Goal: Task Accomplishment & Management: Manage account settings

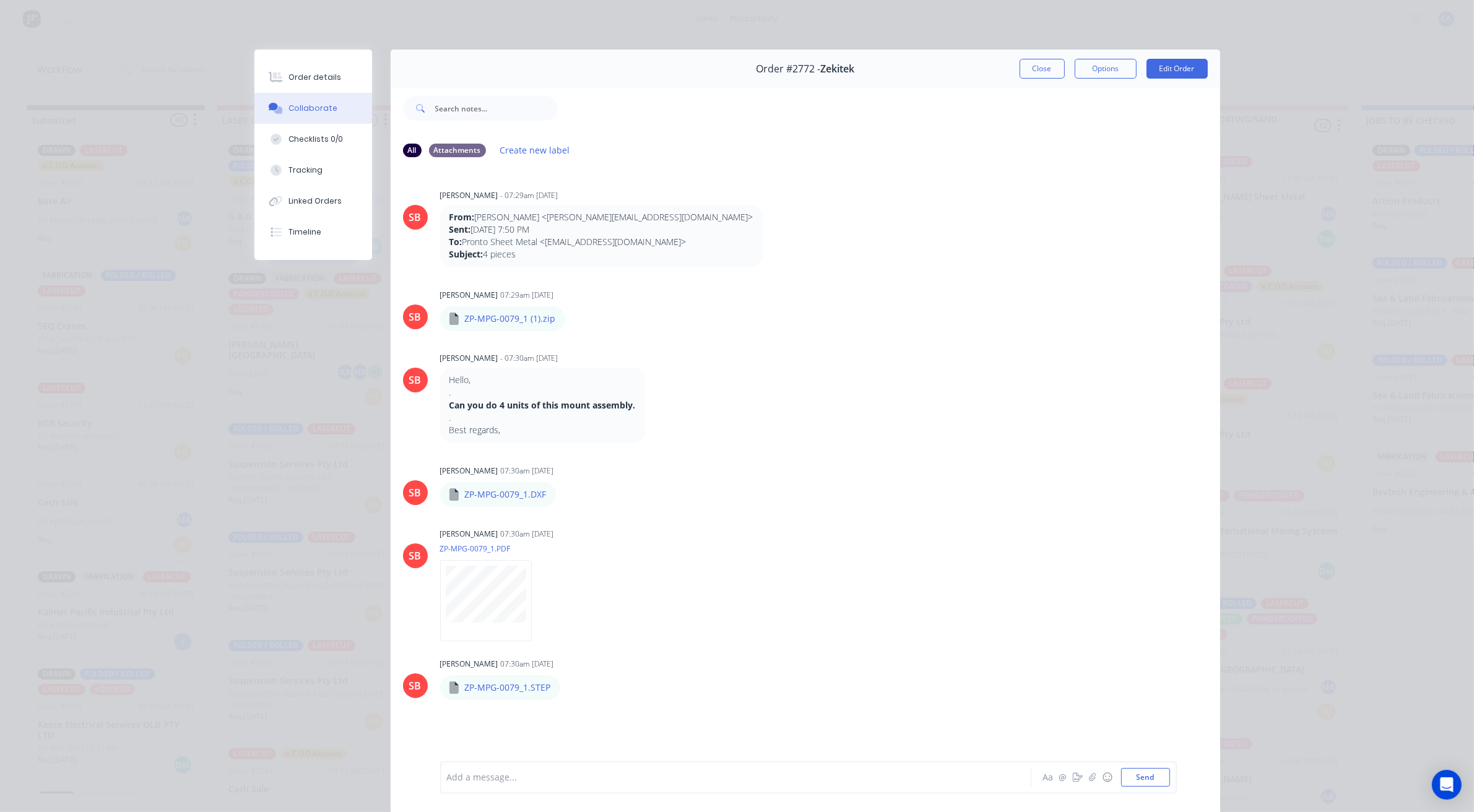
scroll to position [57, 0]
click at [503, 783] on div at bounding box center [718, 778] width 542 height 13
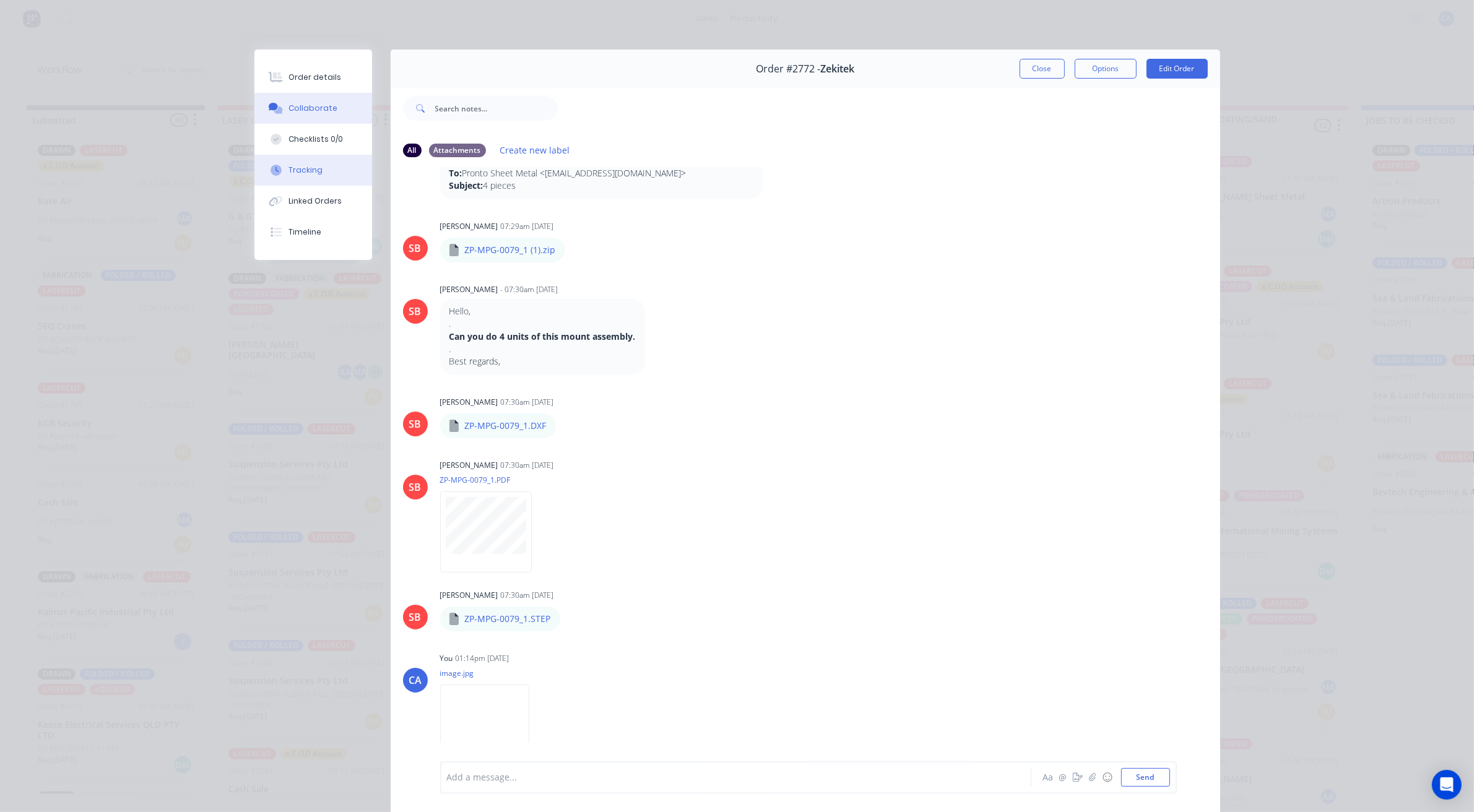
click at [313, 172] on div "Tracking" at bounding box center [306, 170] width 34 height 11
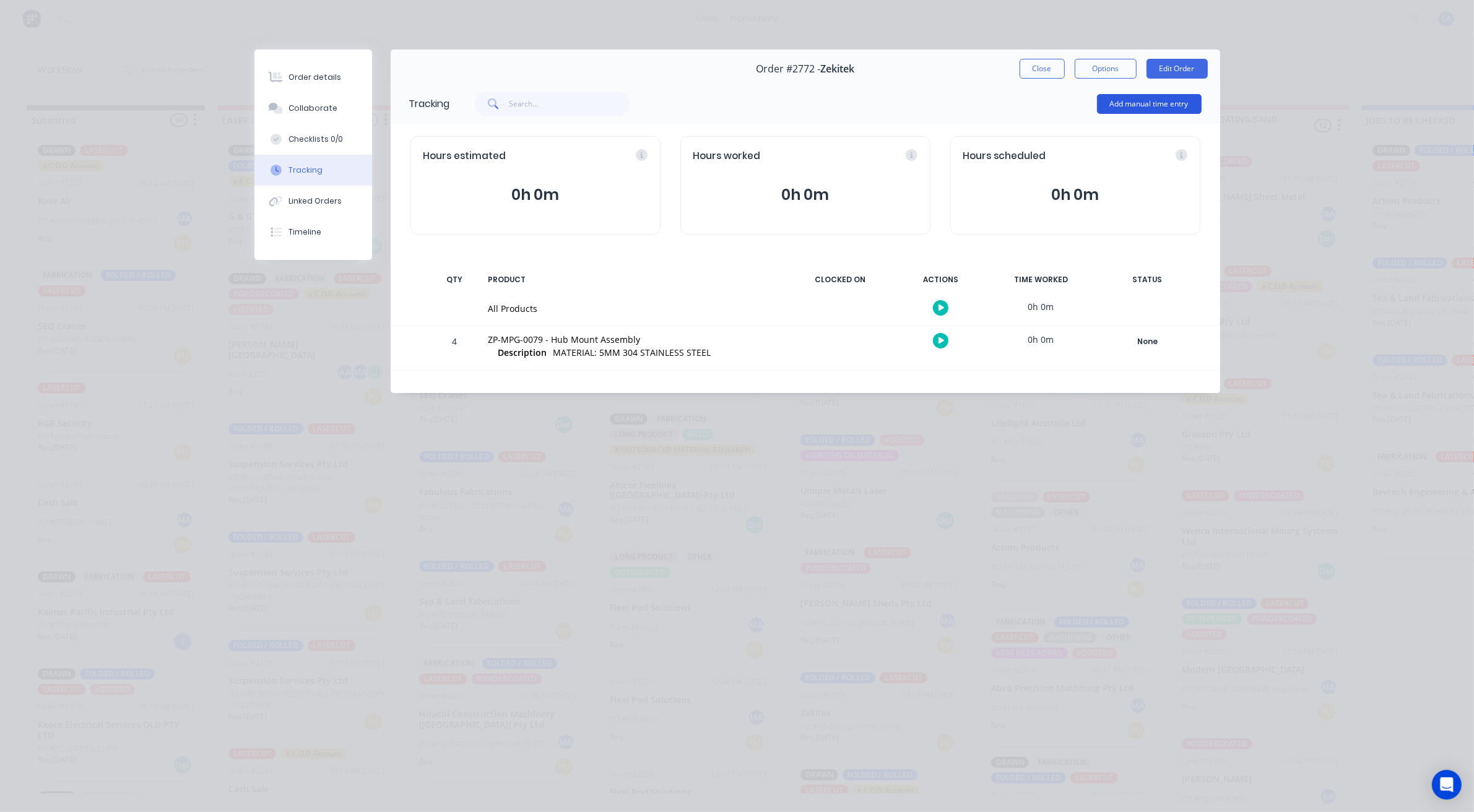
click at [1124, 101] on button "Add manual time entry" at bounding box center [1149, 104] width 105 height 20
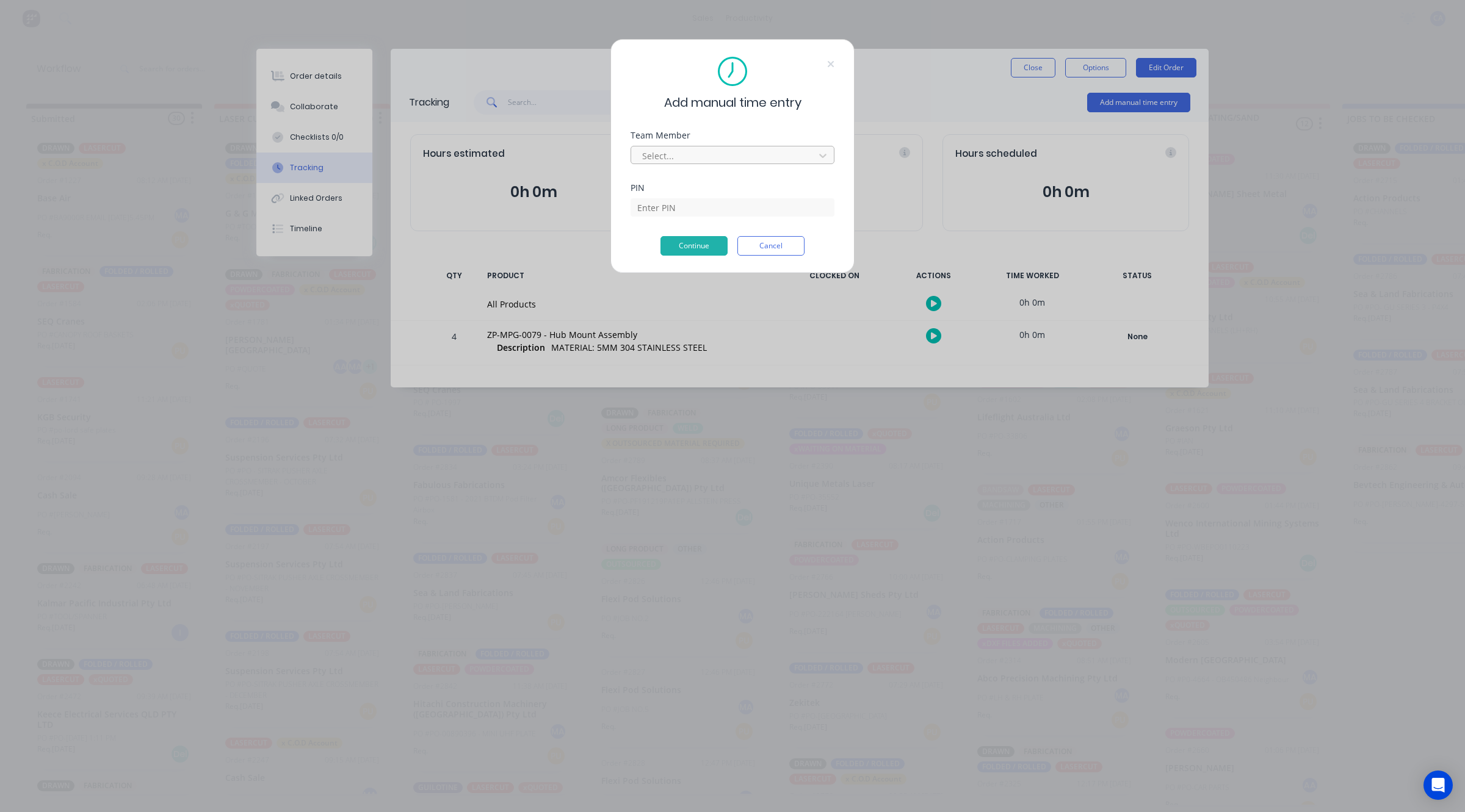
click at [721, 152] on div at bounding box center [724, 156] width 167 height 15
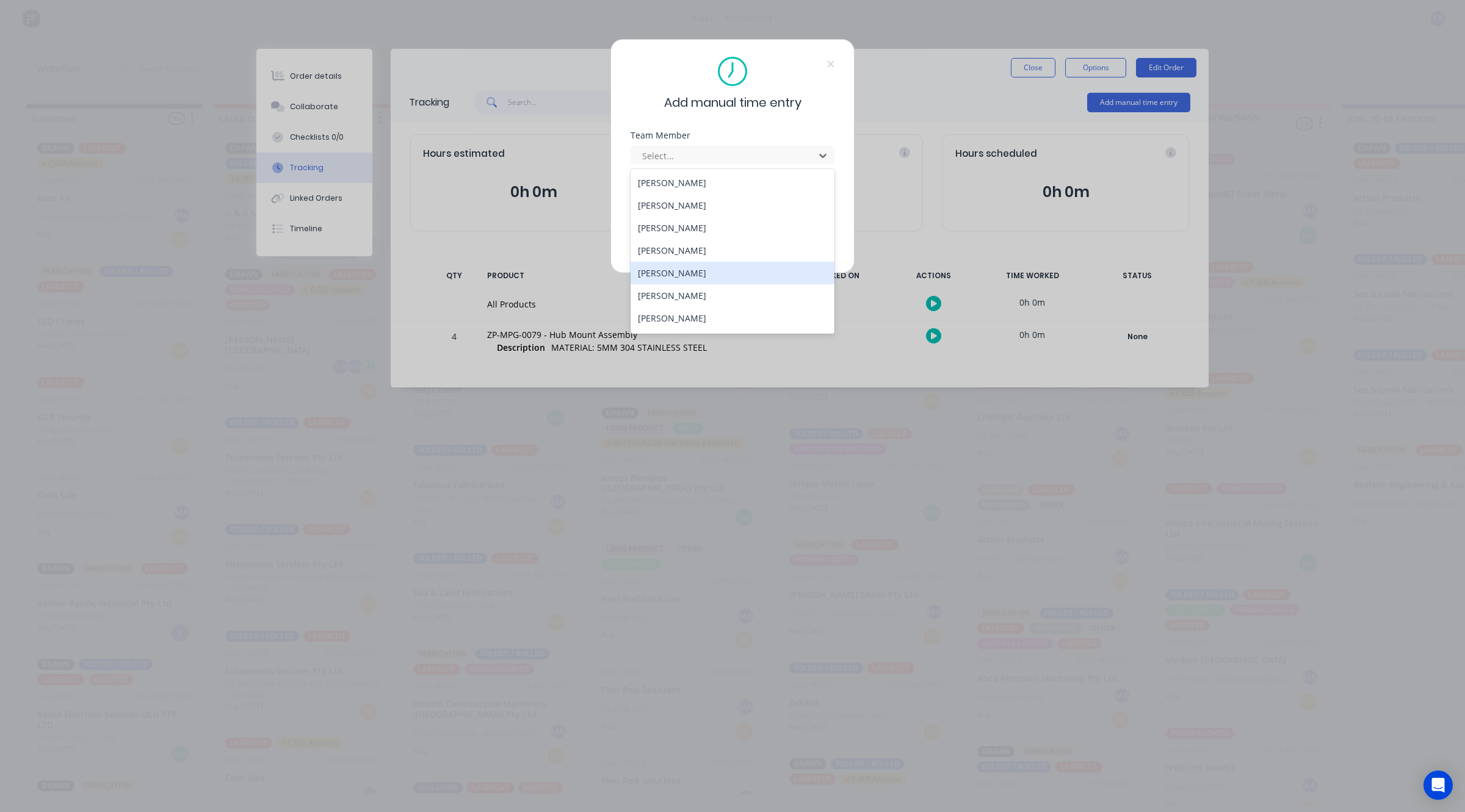
click at [662, 270] on div "Gerard Moller" at bounding box center [732, 273] width 204 height 23
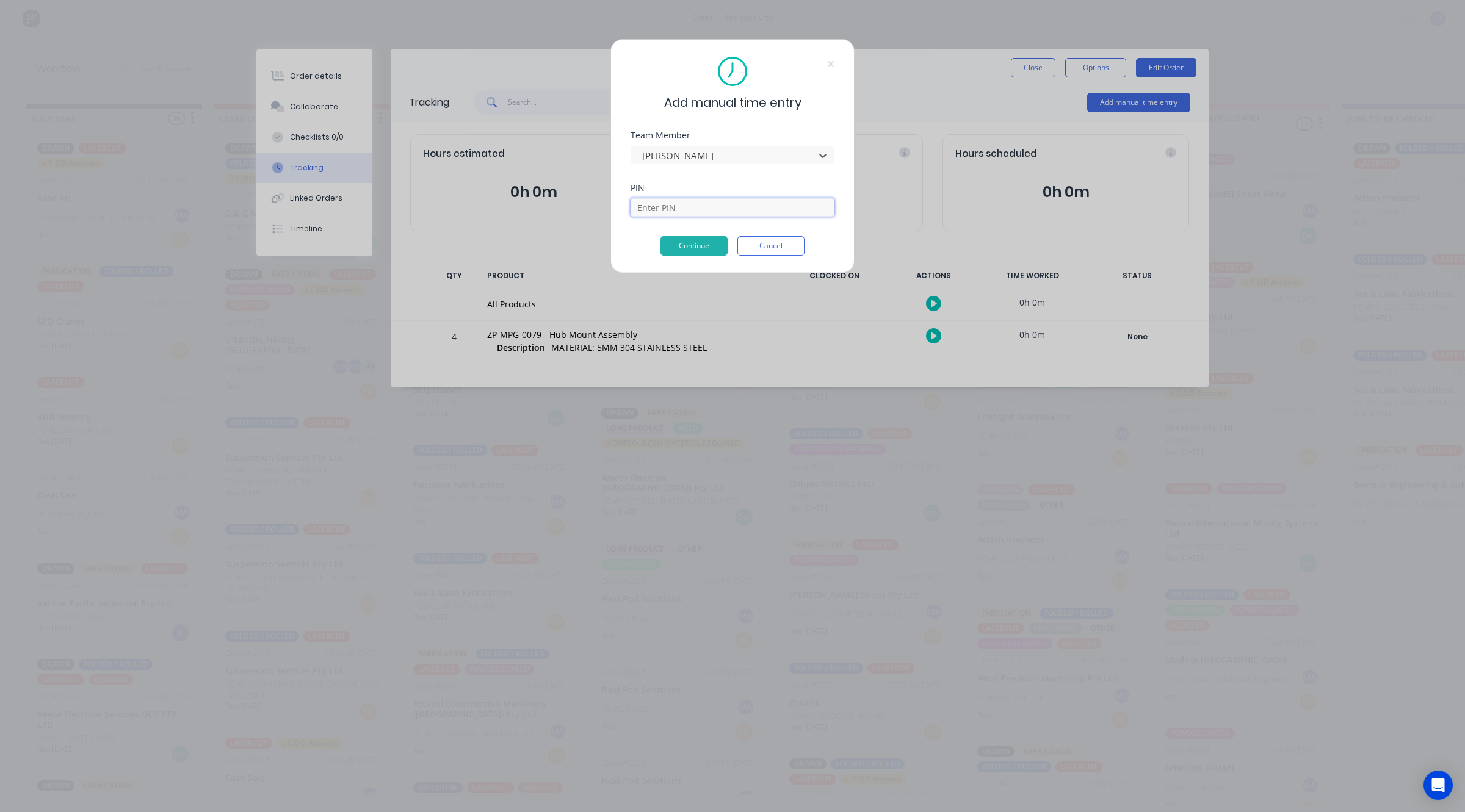
click at [671, 206] on input at bounding box center [732, 207] width 204 height 19
type input "3699"
click at [712, 242] on button "Continue" at bounding box center [694, 246] width 67 height 19
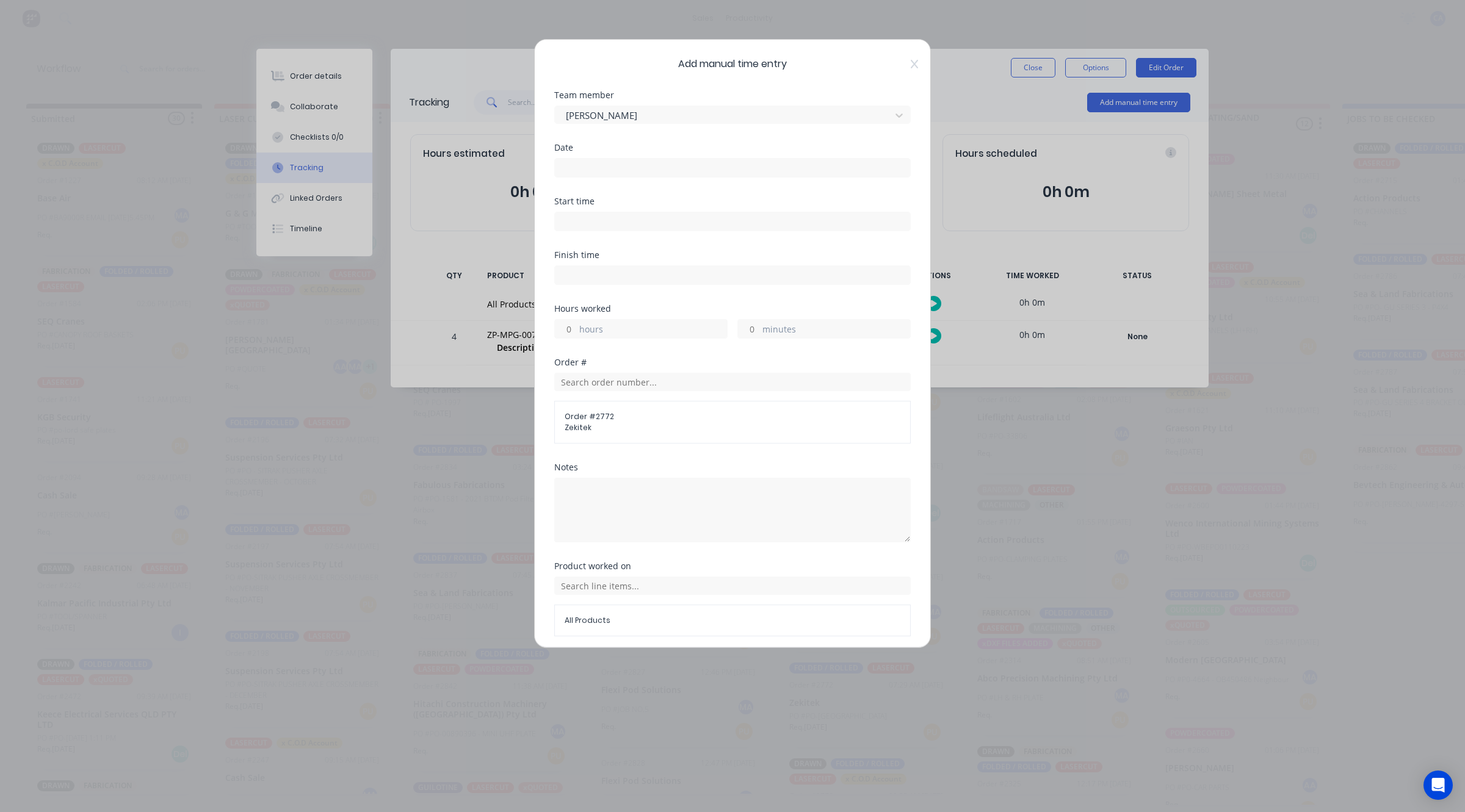
click at [594, 164] on input at bounding box center [732, 168] width 355 height 19
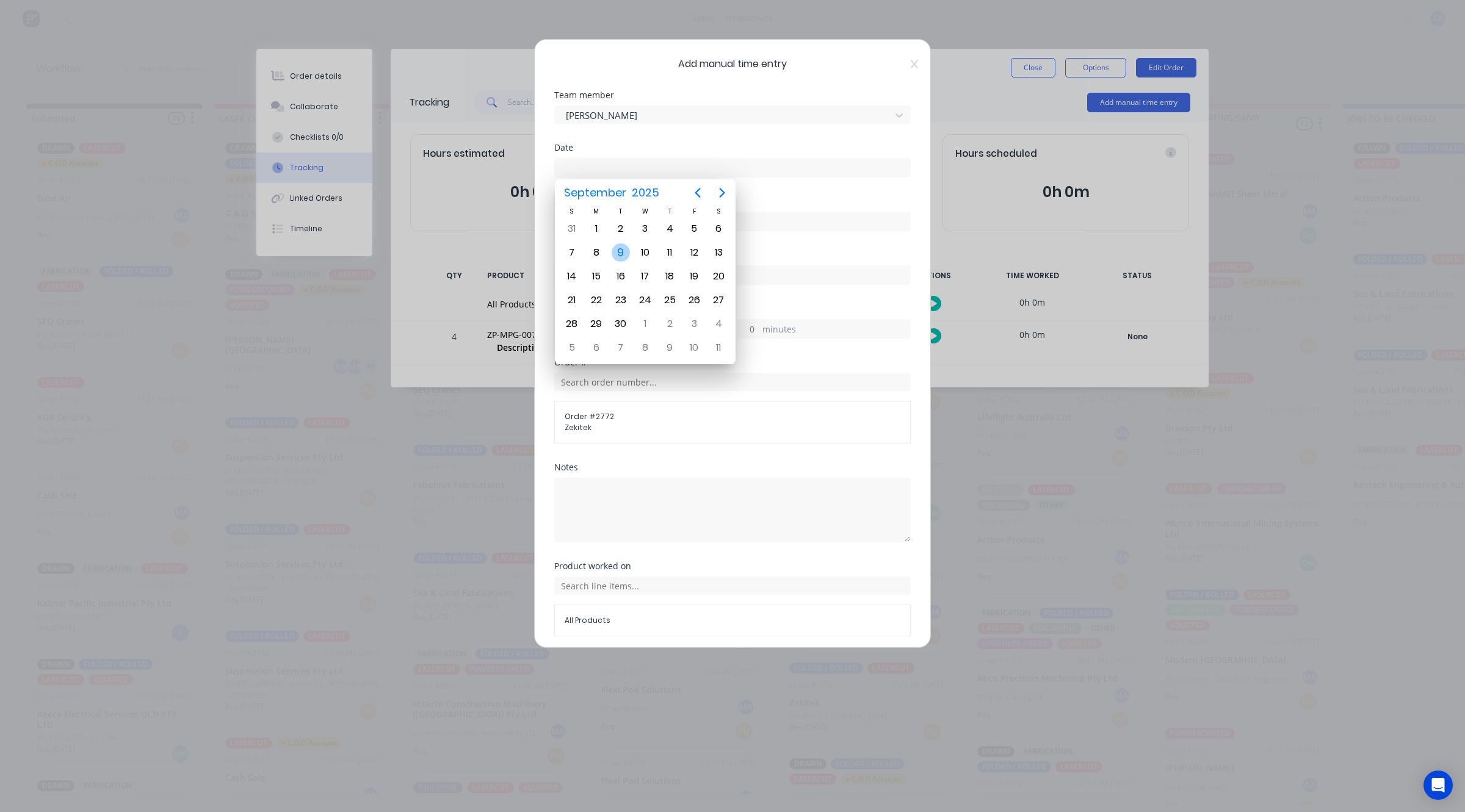
click at [621, 250] on div "9" at bounding box center [620, 252] width 19 height 19
type input "09/09/2025"
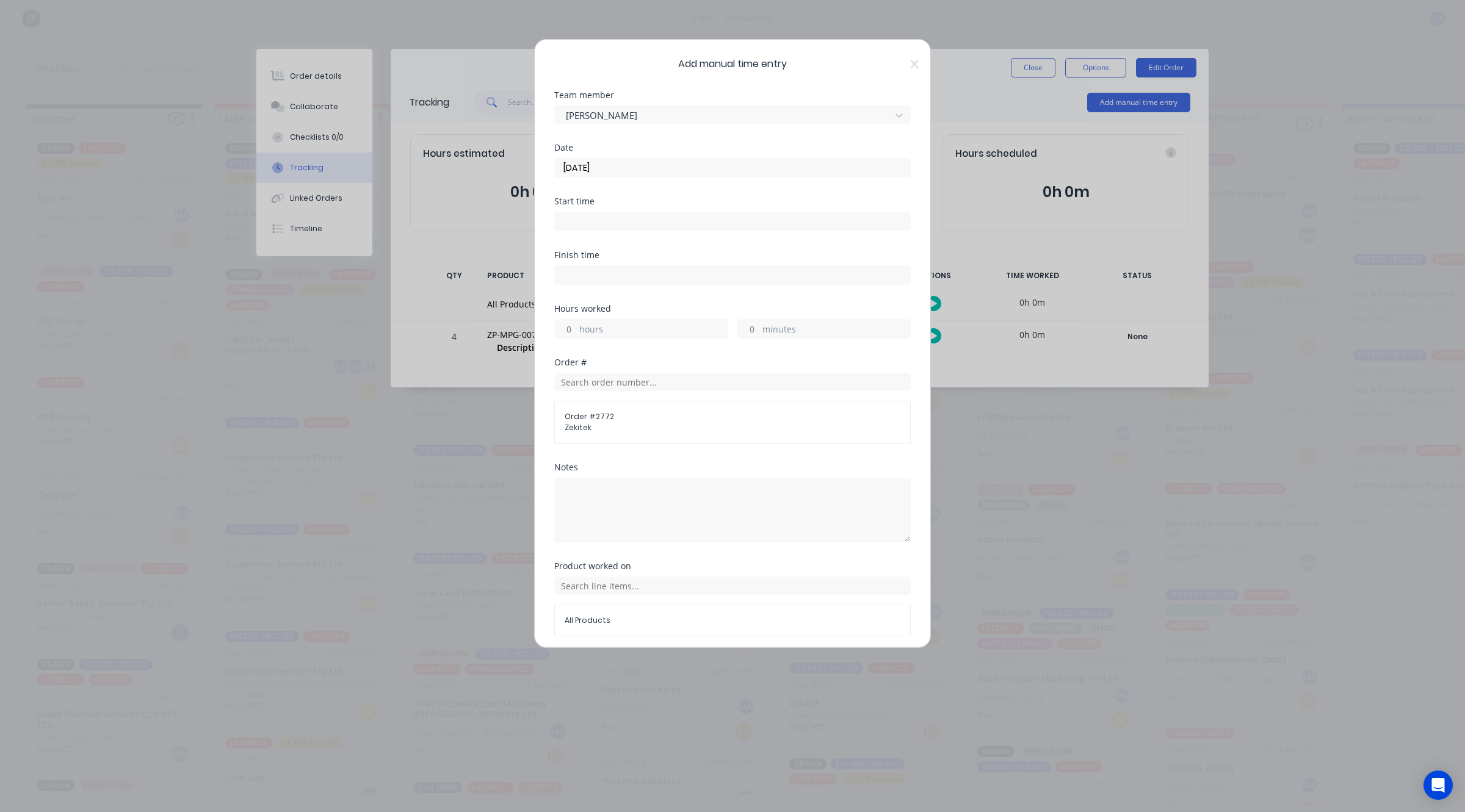
click at [742, 332] on input "minutes" at bounding box center [749, 329] width 21 height 19
type input "20"
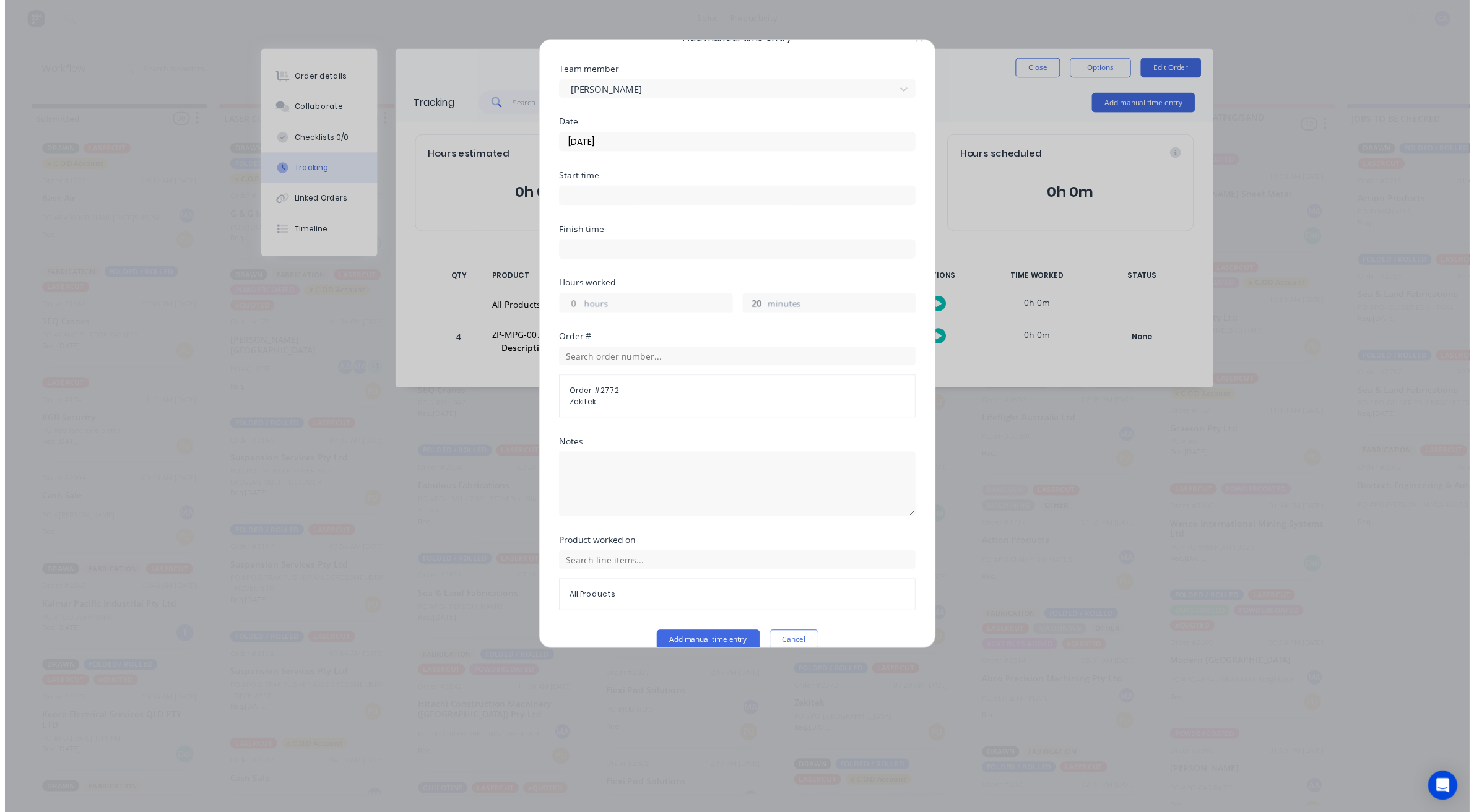
scroll to position [47, 0]
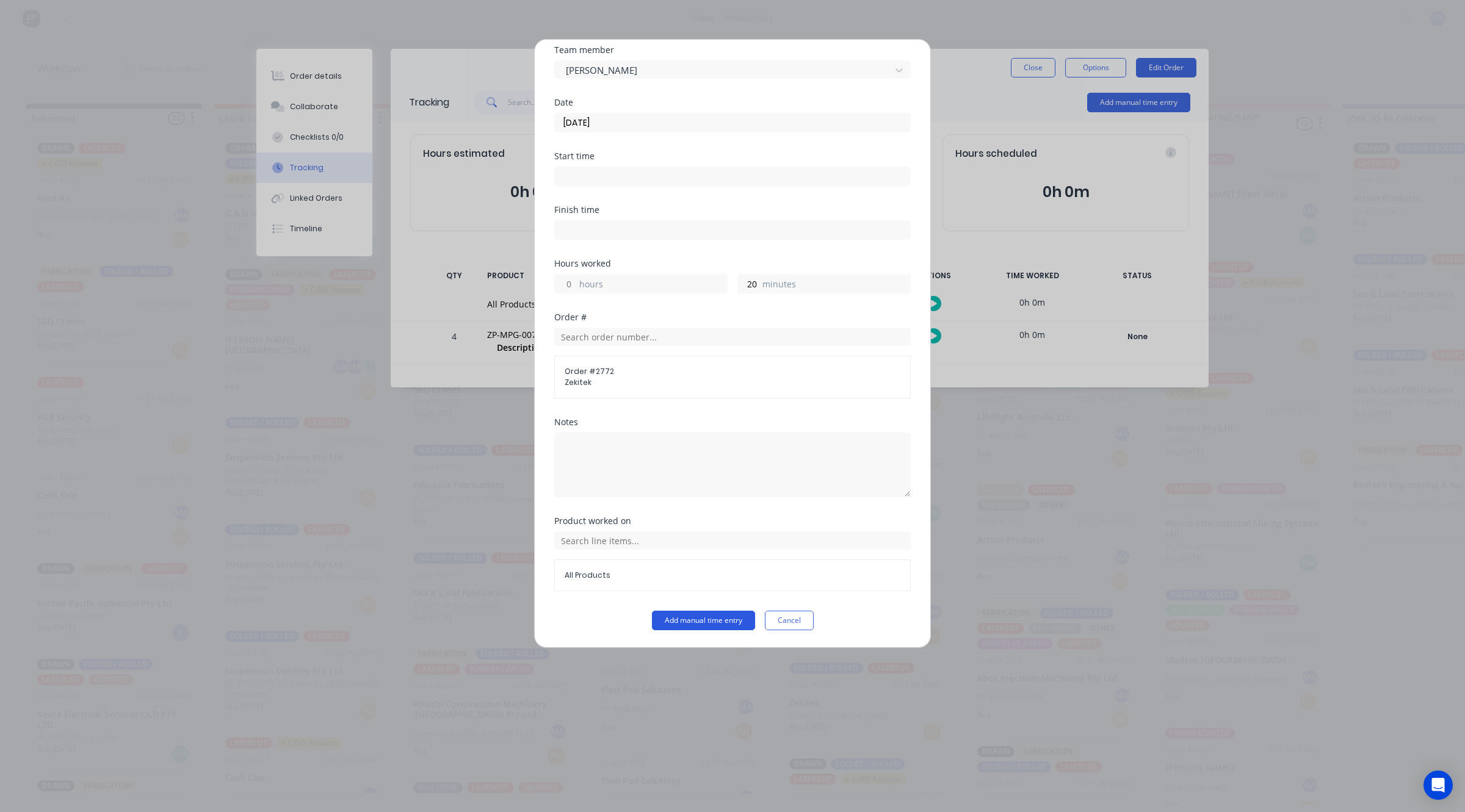
click at [730, 621] on button "Add manual time entry" at bounding box center [703, 621] width 103 height 19
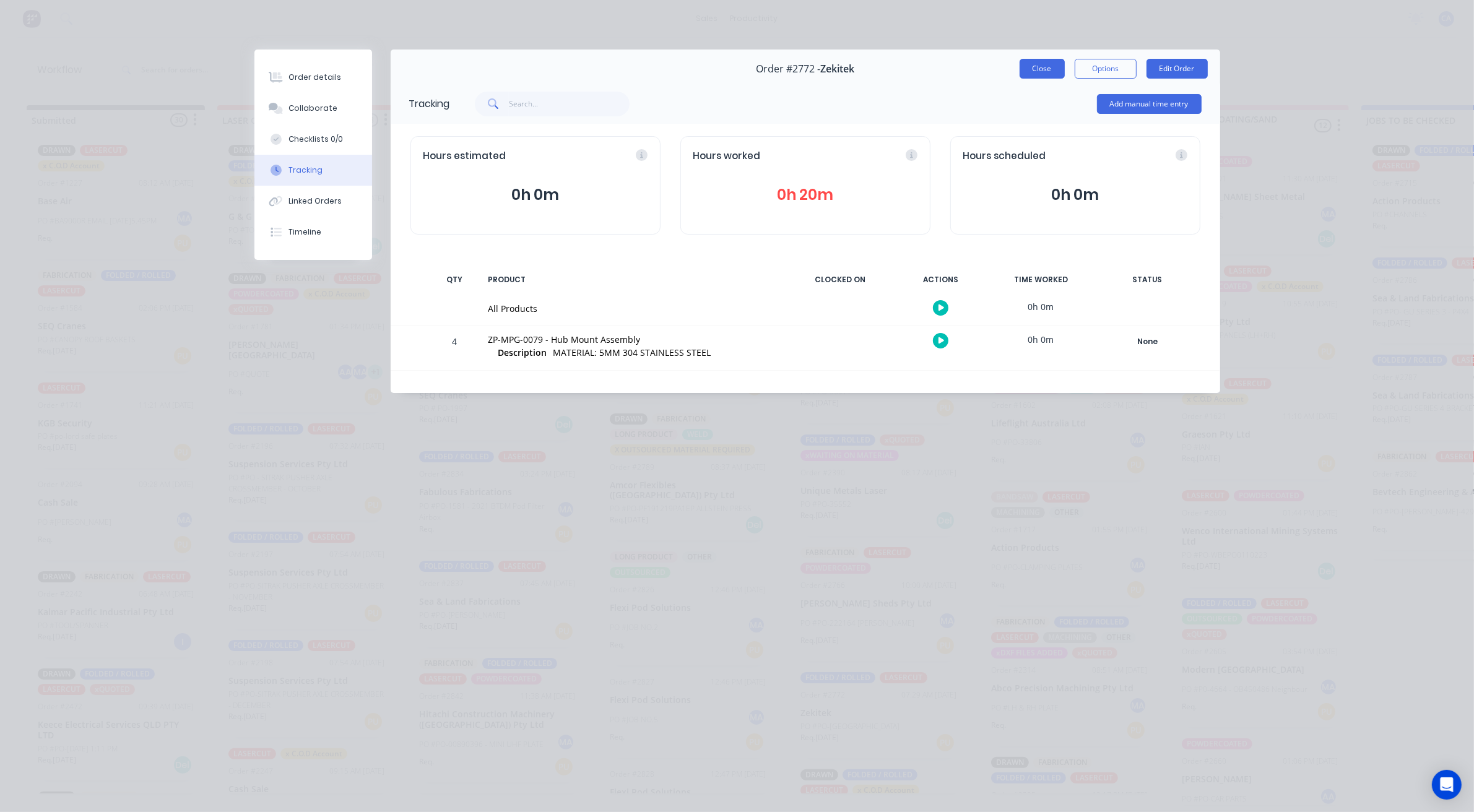
click at [1041, 70] on button "Close" at bounding box center [1041, 69] width 45 height 20
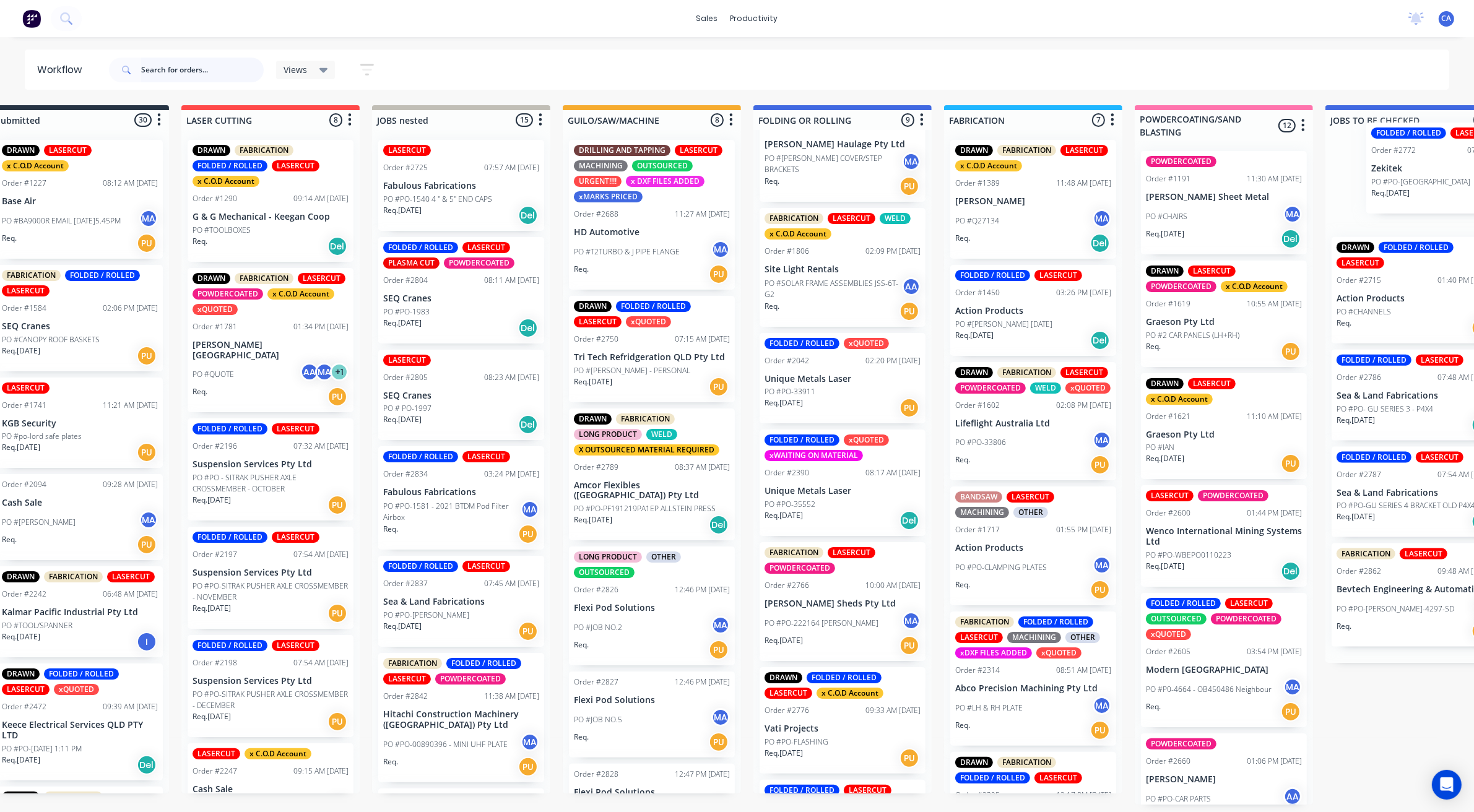
scroll to position [0, 71]
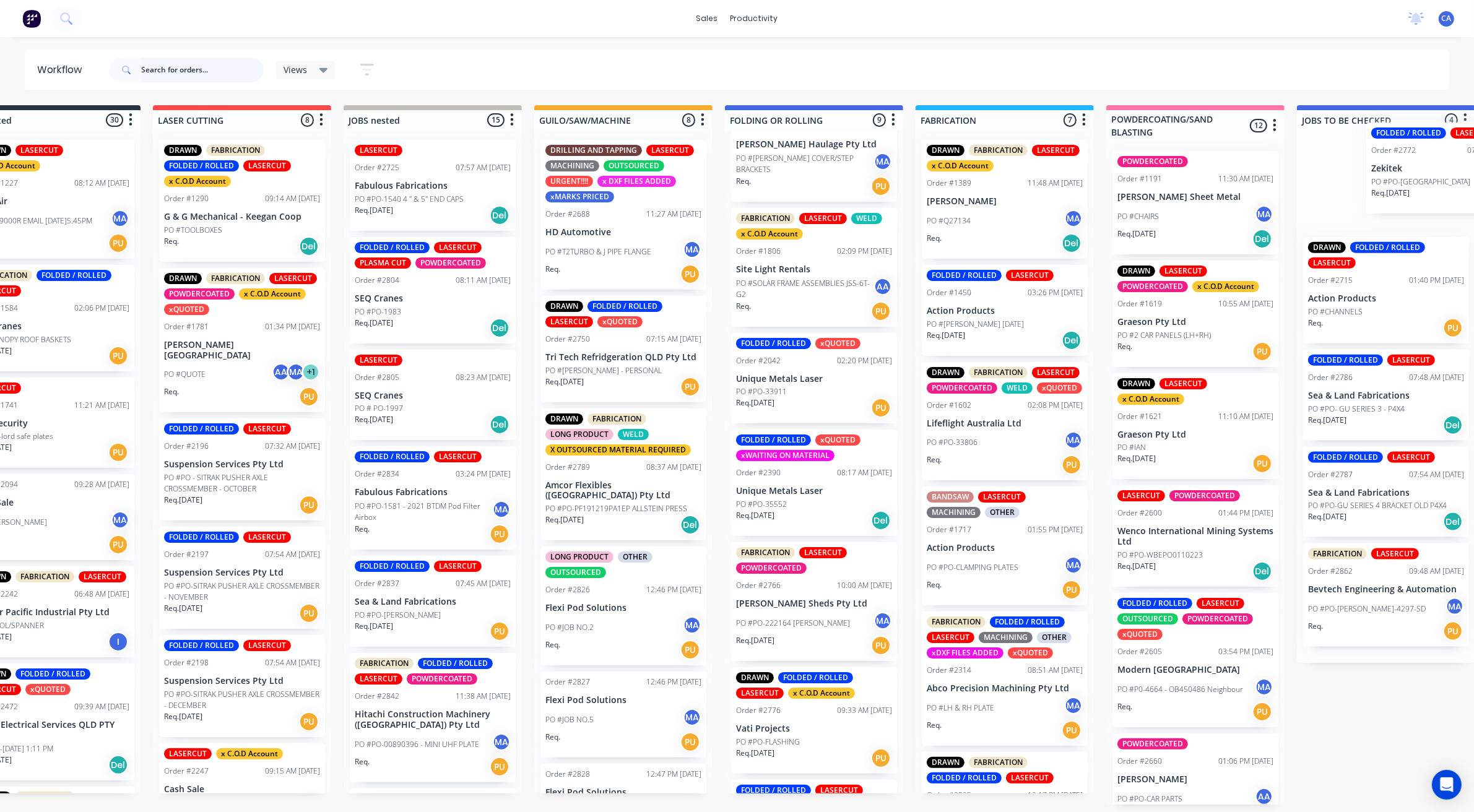
drag, startPoint x: 943, startPoint y: 648, endPoint x: 1354, endPoint y: 200, distance: 608.0
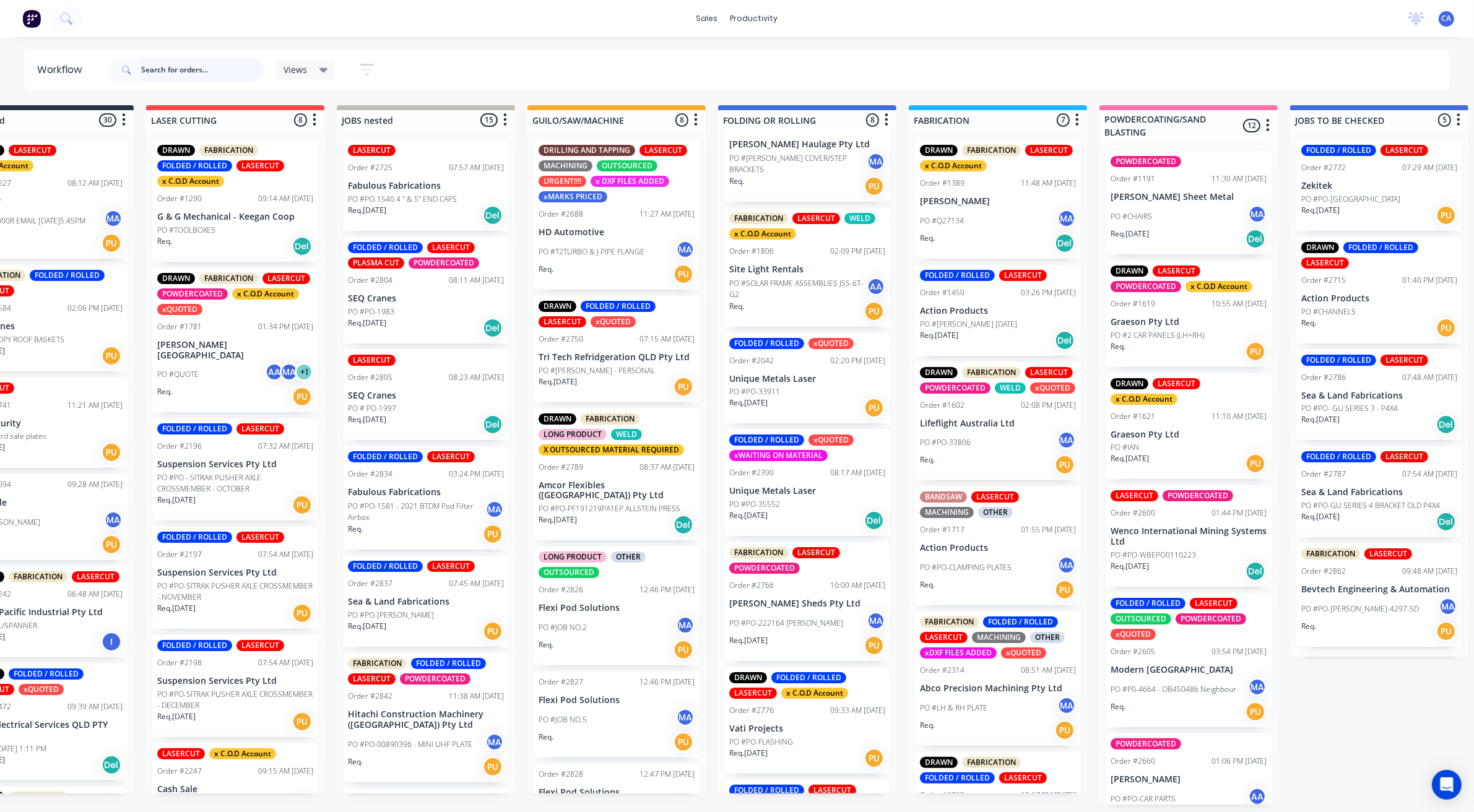
click at [780, 732] on div "DRAWN FOLDED / ROLLED LASERCUT Order #1572 09:04 AM 06/05/25 Ahern Haulage Pty …" at bounding box center [807, 461] width 178 height 663
click at [780, 747] on div "Req. 29/08/25 PU" at bounding box center [807, 758] width 156 height 21
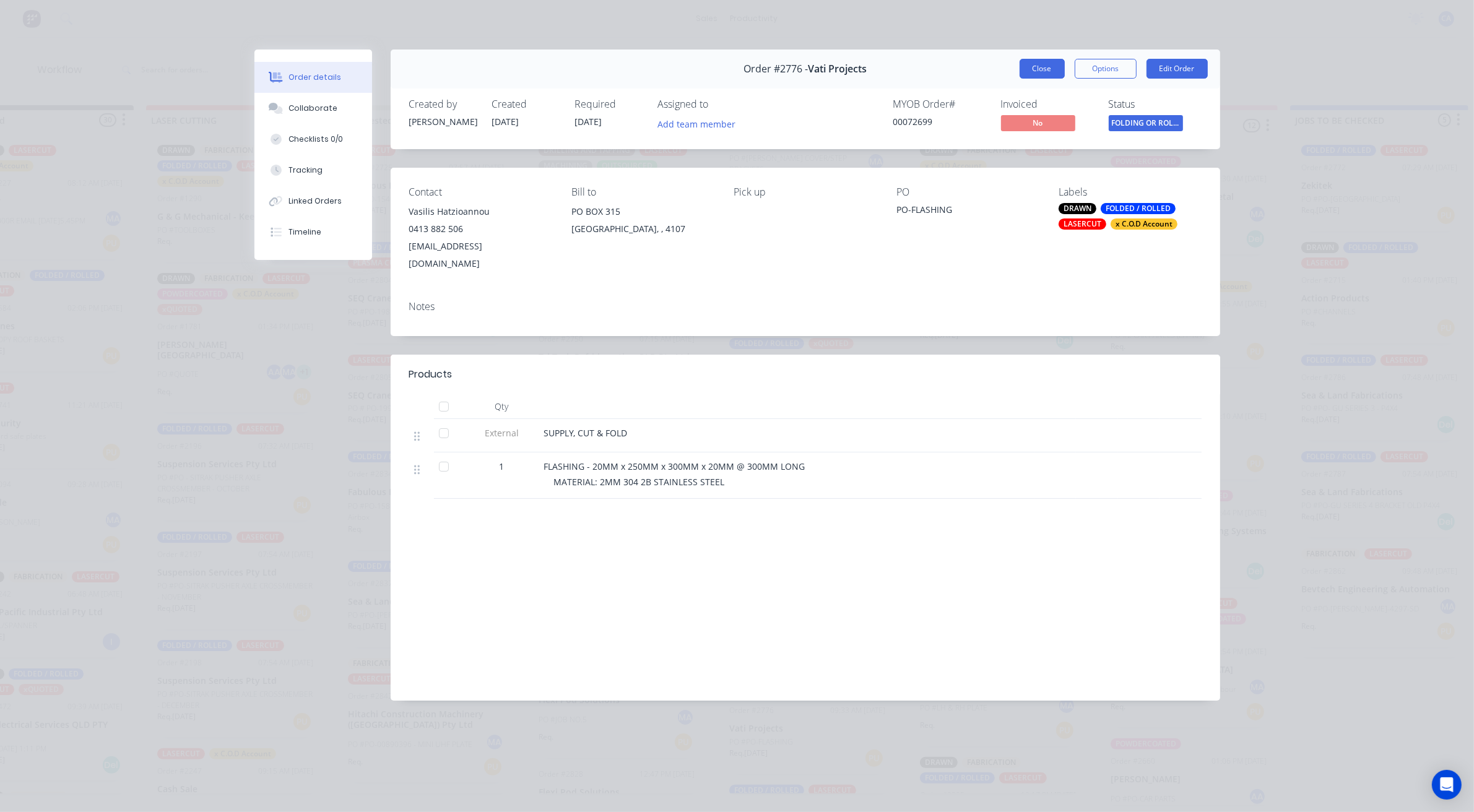
click at [1043, 62] on button "Close" at bounding box center [1041, 69] width 45 height 20
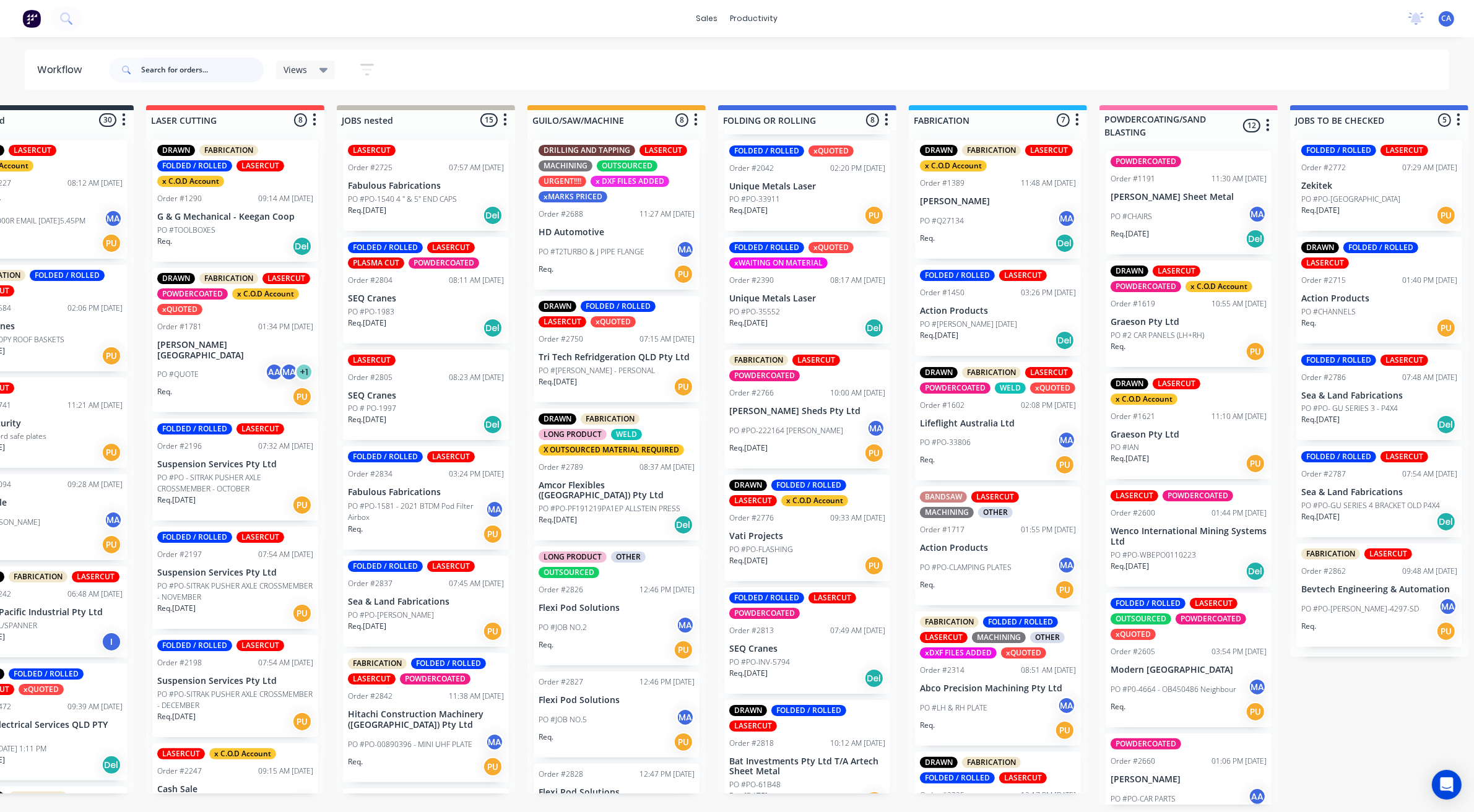
scroll to position [269, 0]
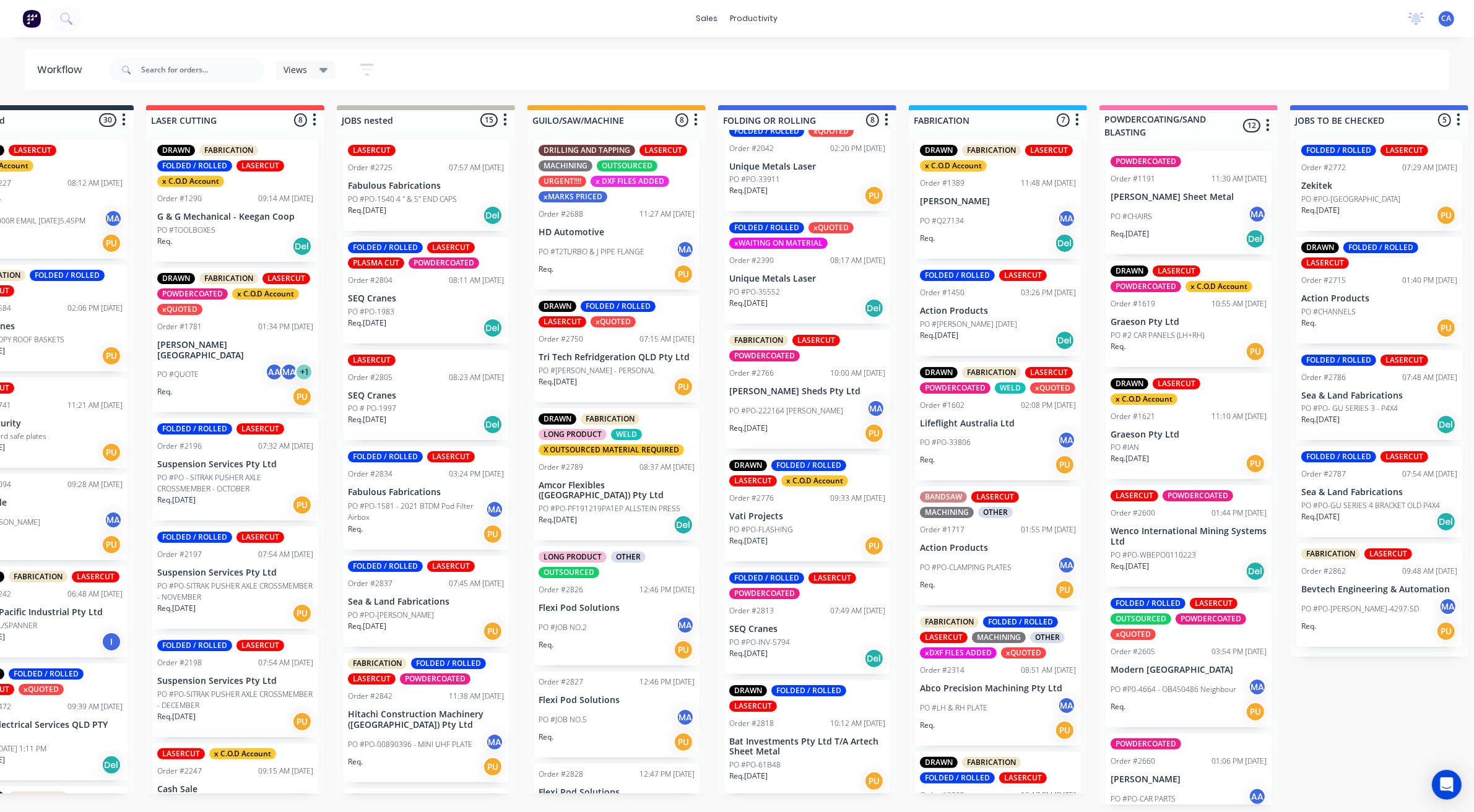
click at [793, 760] on div "PO #PO-61B48" at bounding box center [807, 765] width 156 height 11
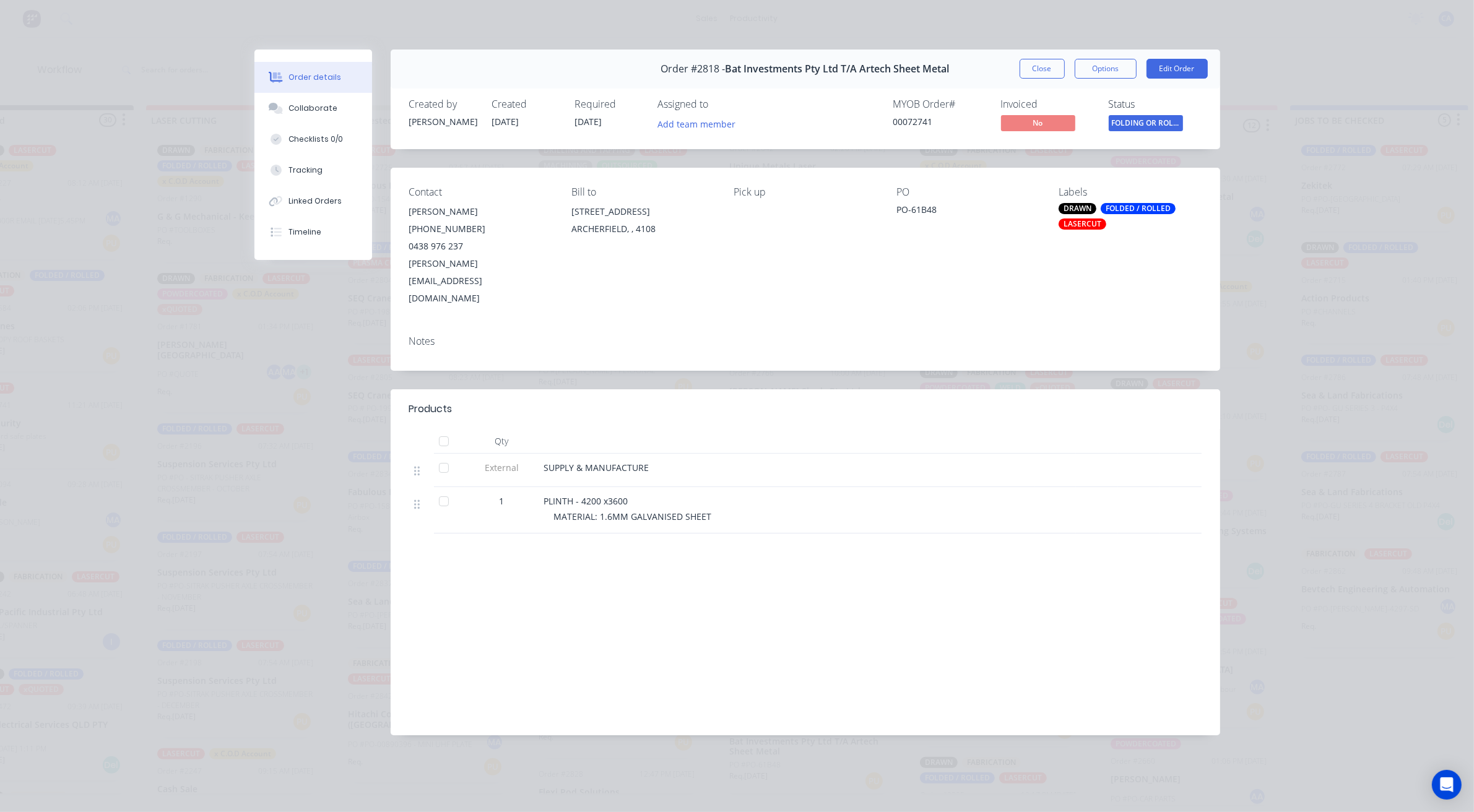
click at [1049, 65] on button "Close" at bounding box center [1041, 69] width 45 height 20
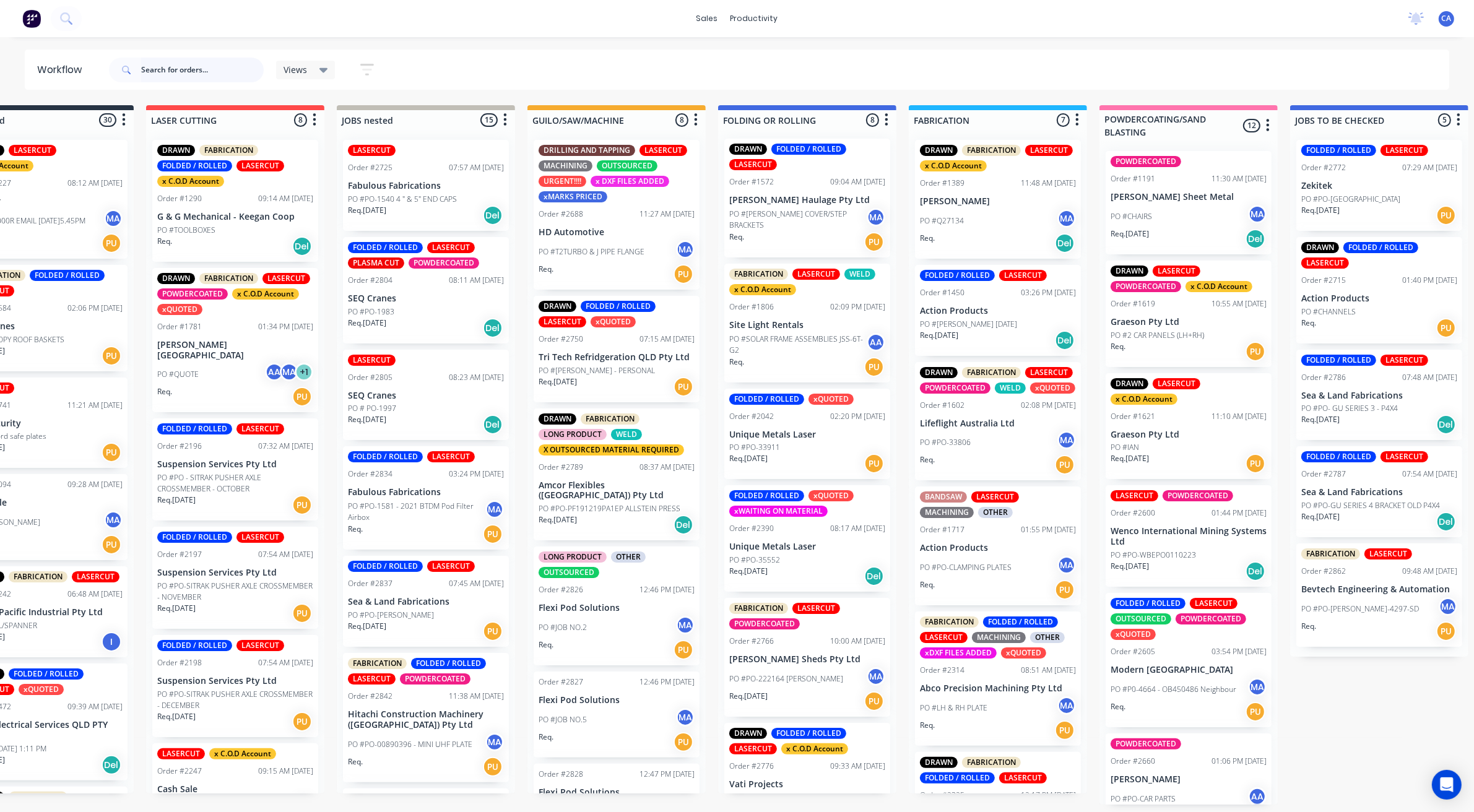
scroll to position [0, 0]
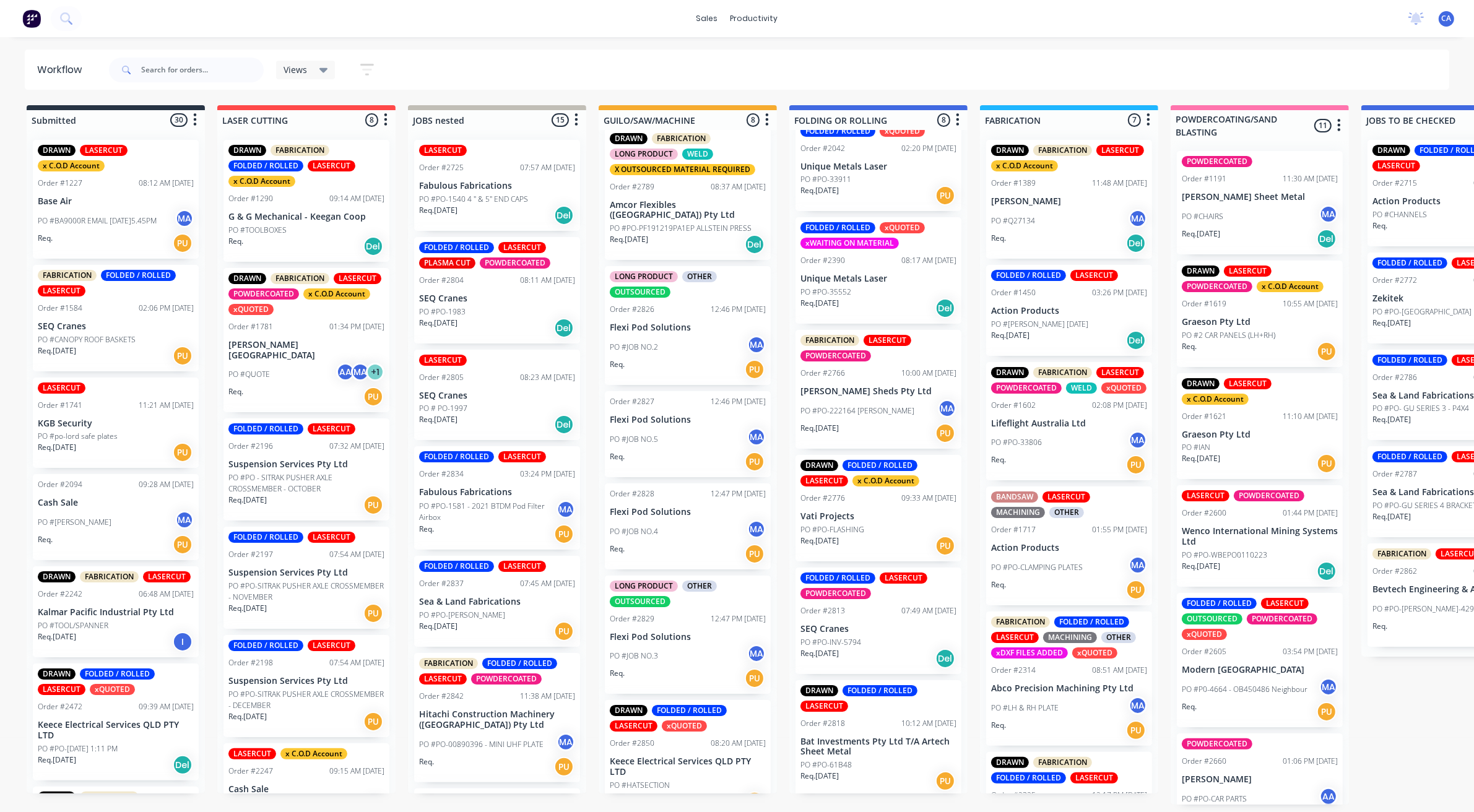
scroll to position [291, 0]
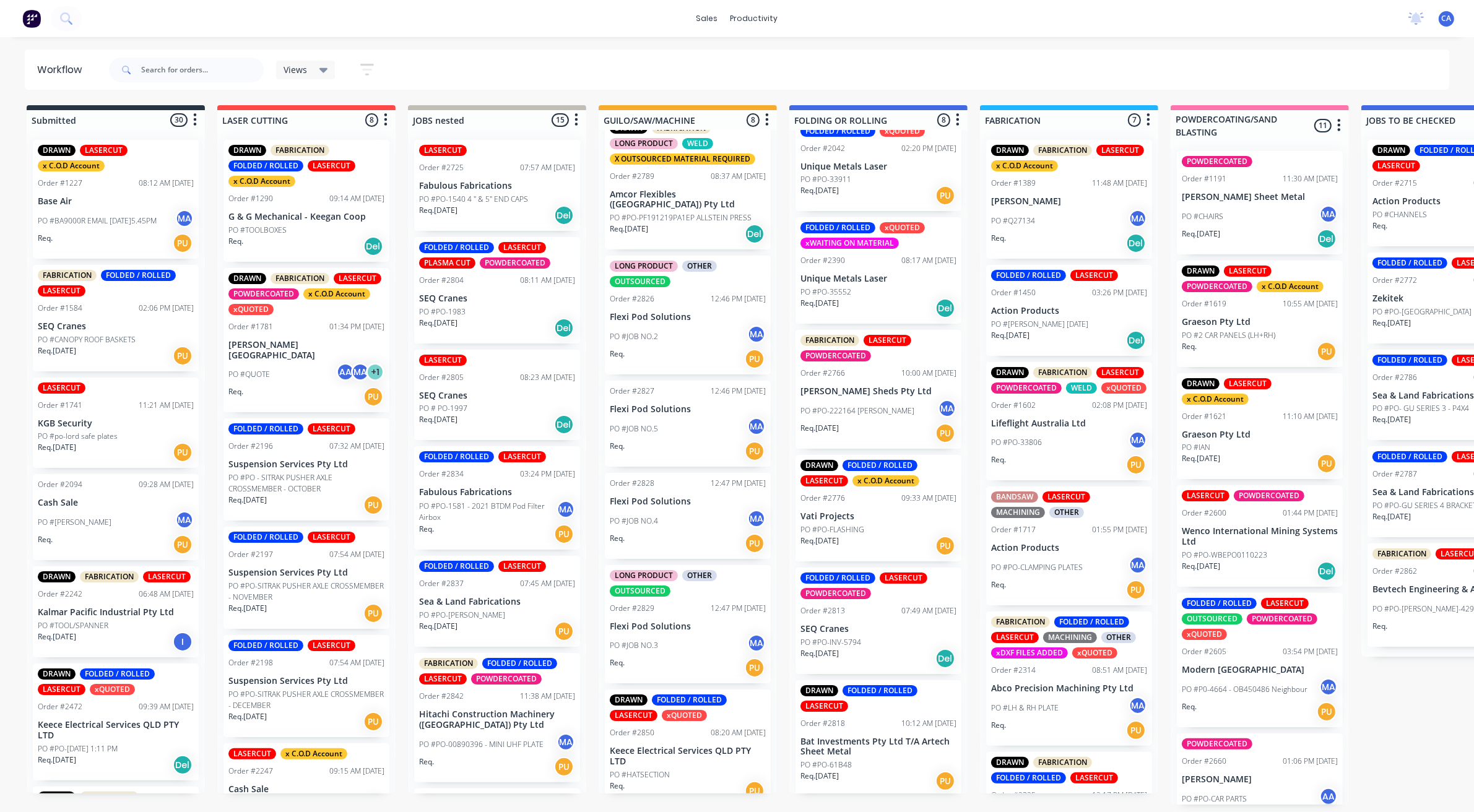
click at [694, 780] on div "Req. PU" at bounding box center [687, 791] width 156 height 21
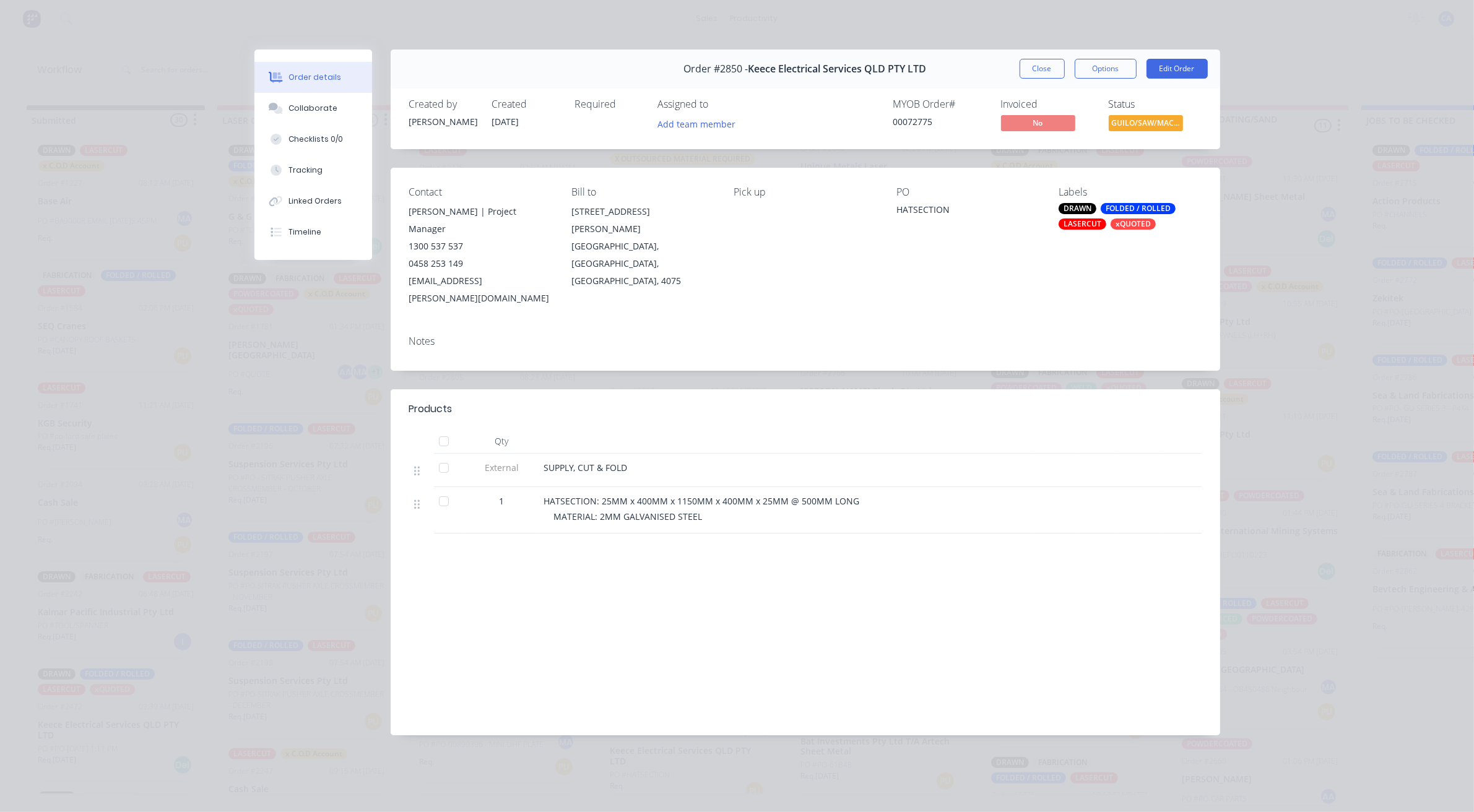
click at [1059, 70] on button "Close" at bounding box center [1041, 69] width 45 height 20
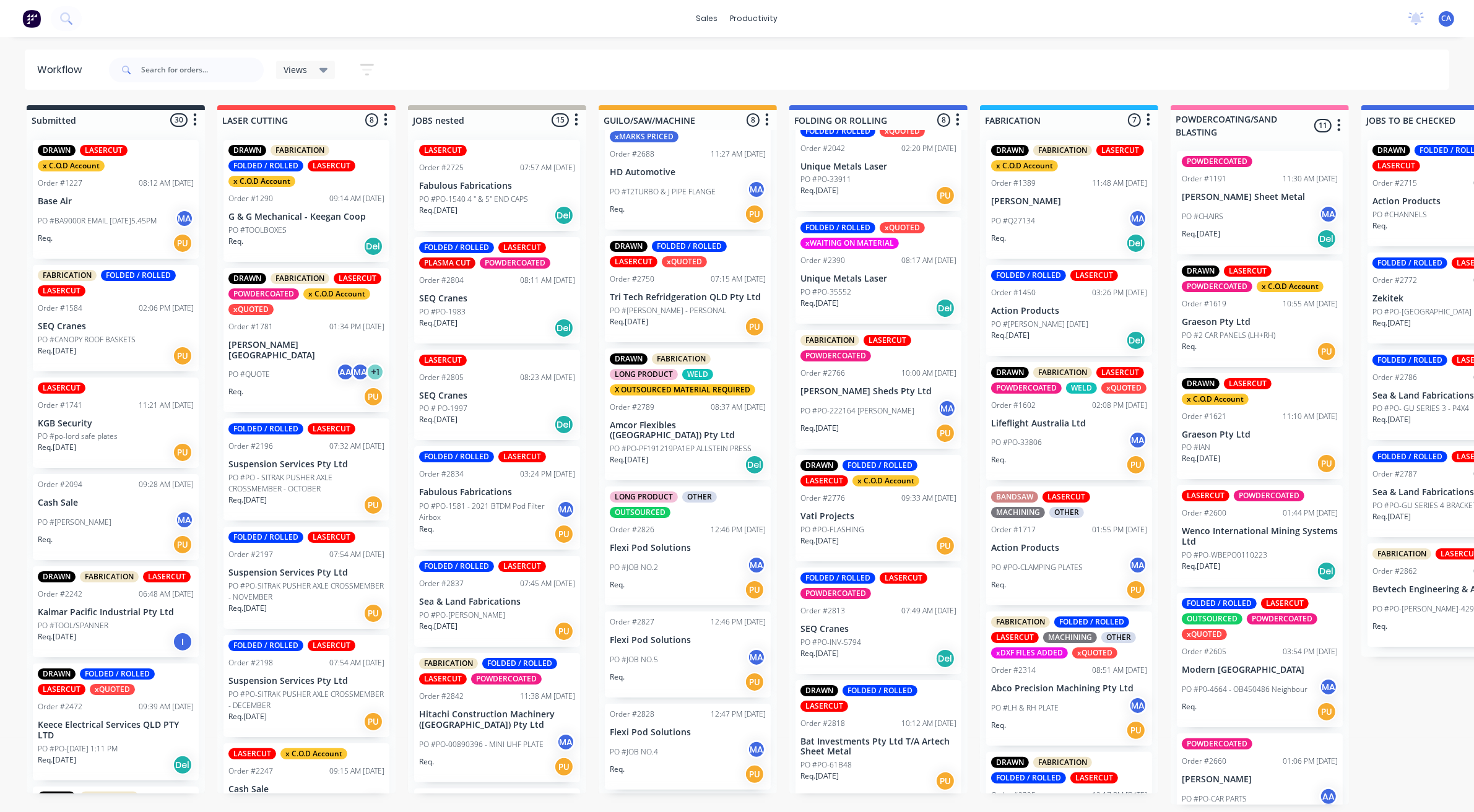
scroll to position [59, 0]
click at [679, 297] on p "Tri Tech Refridgeration QLD Pty Ltd" at bounding box center [687, 298] width 156 height 11
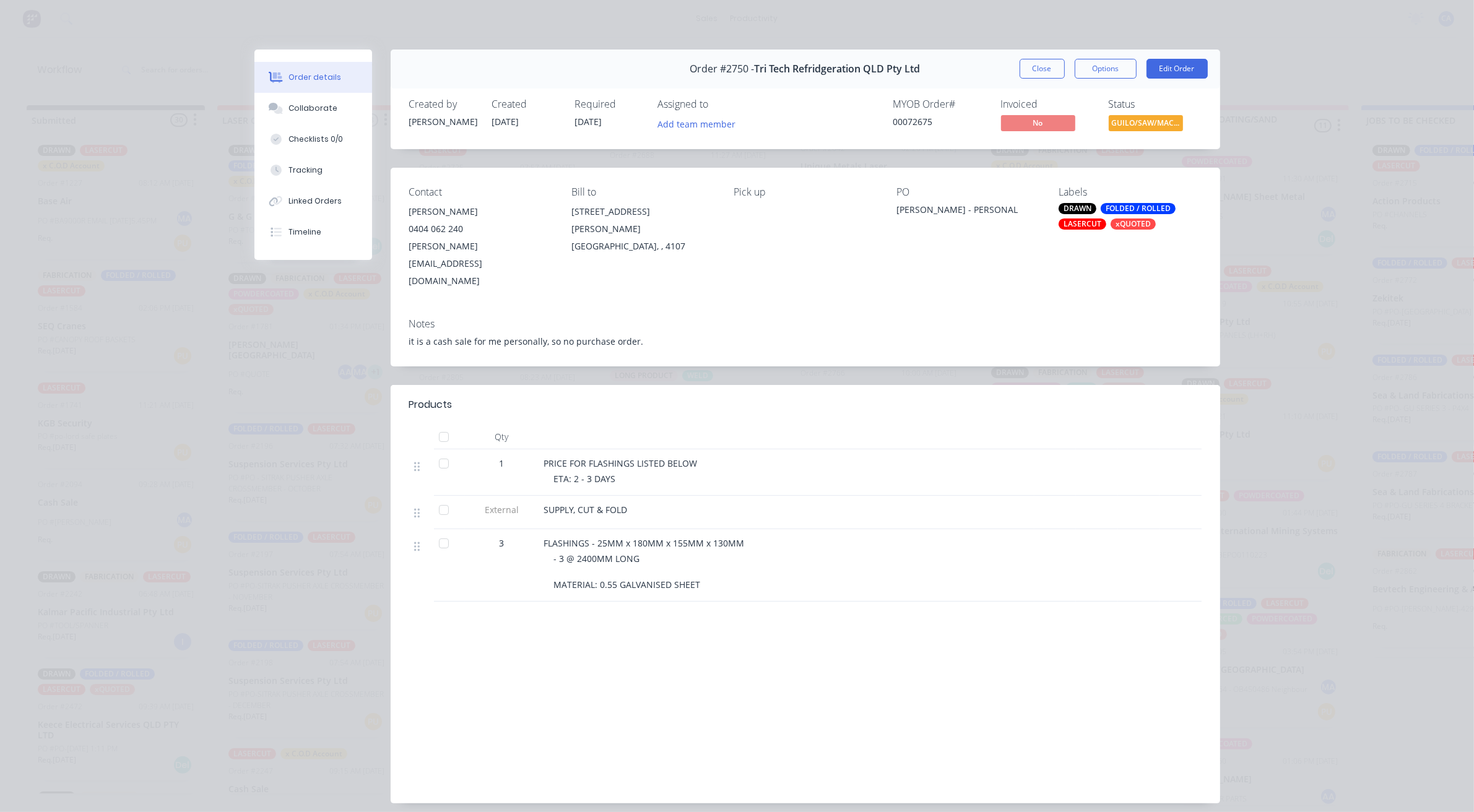
click at [1029, 73] on button "Close" at bounding box center [1041, 69] width 45 height 20
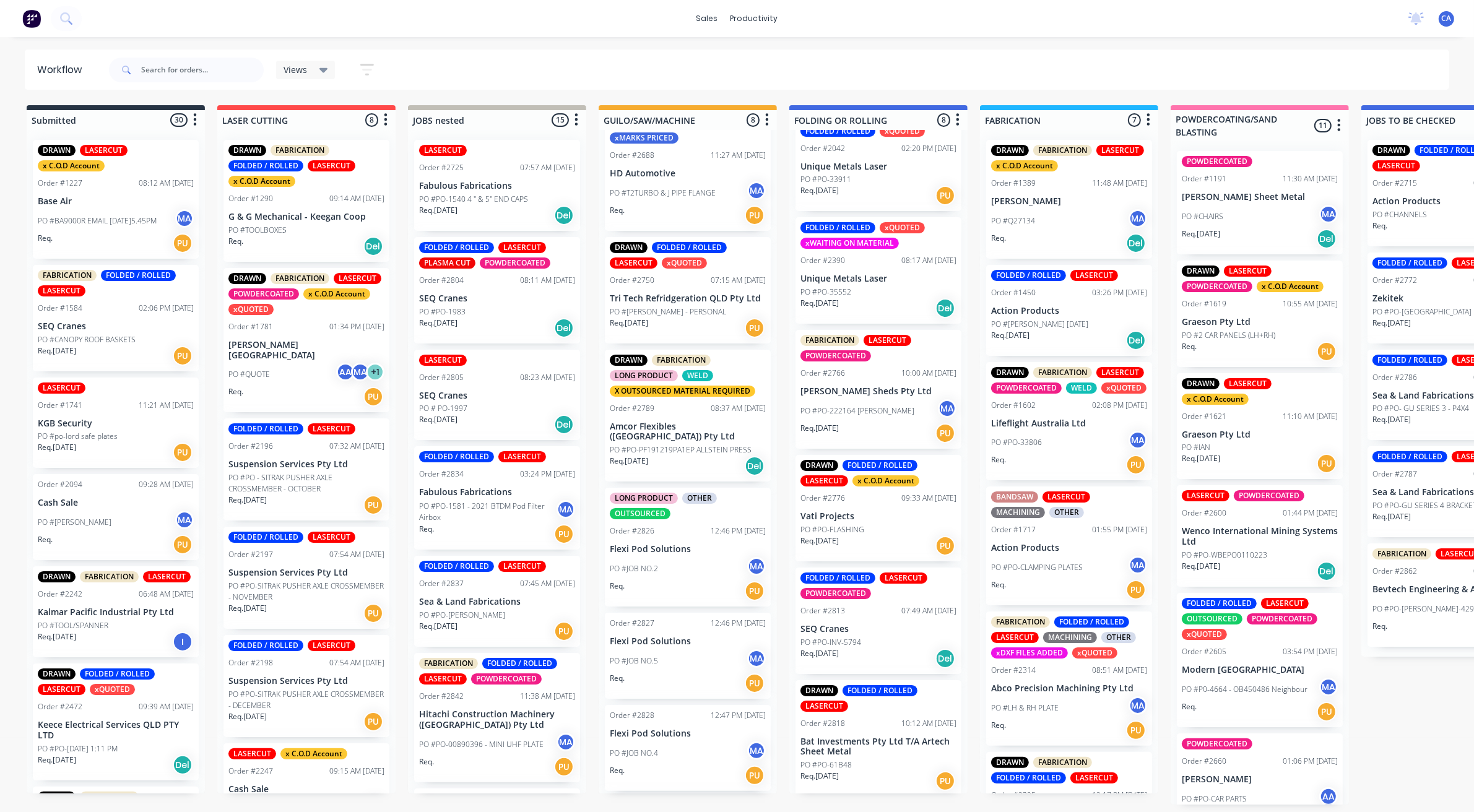
click at [833, 518] on p "Vati Projects" at bounding box center [879, 516] width 156 height 11
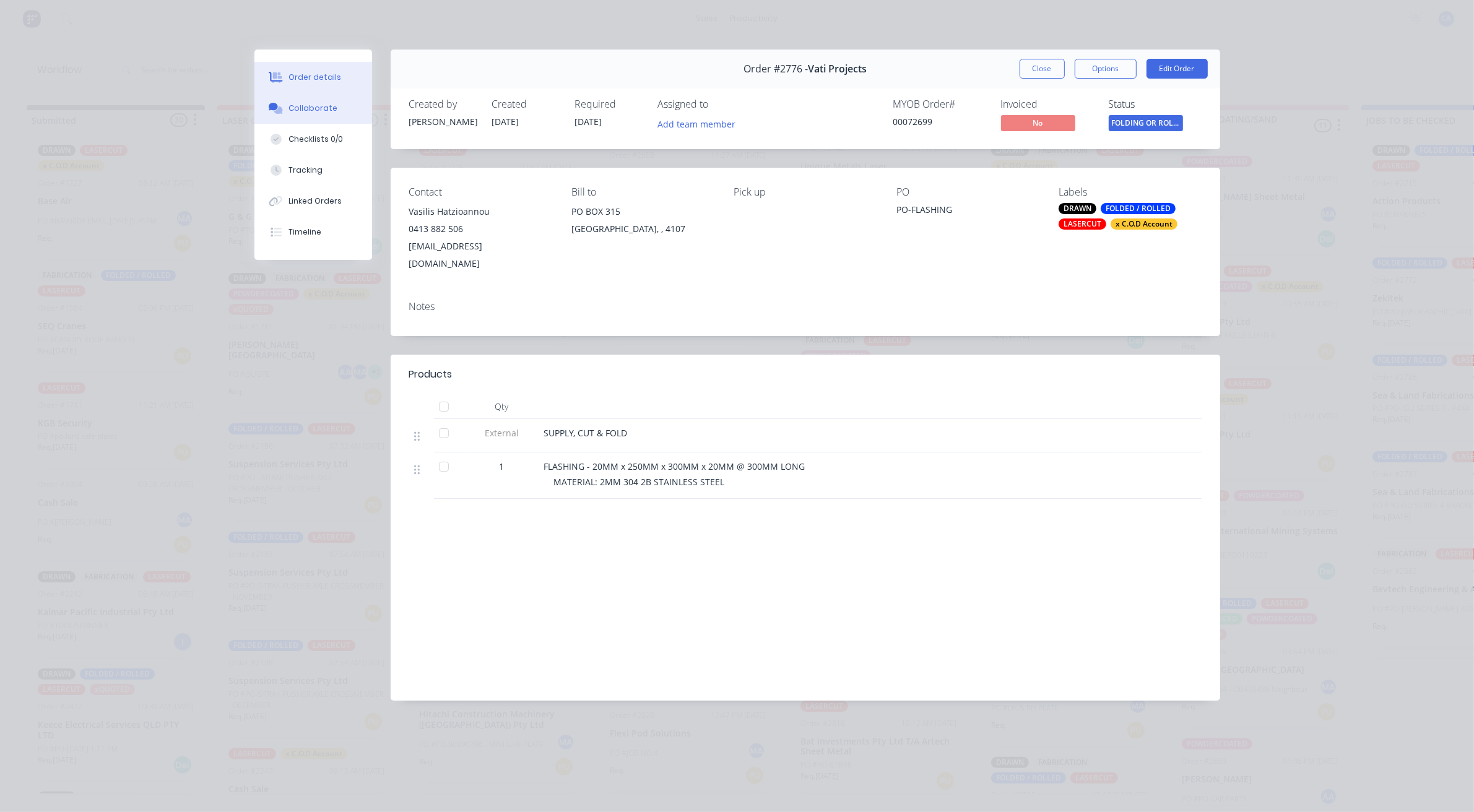
click at [327, 96] on button "Collaborate" at bounding box center [313, 109] width 118 height 31
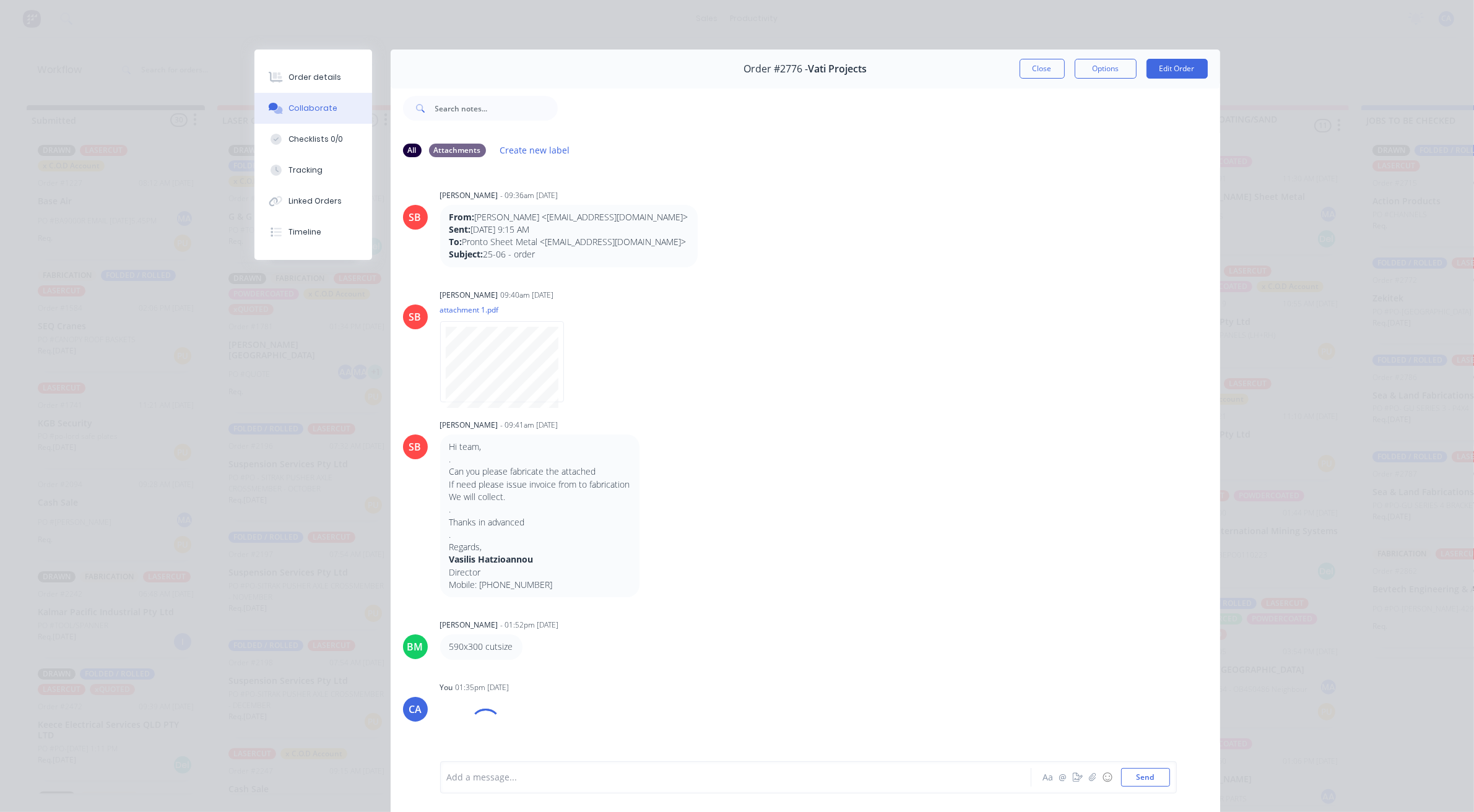
click at [650, 780] on div at bounding box center [718, 778] width 542 height 13
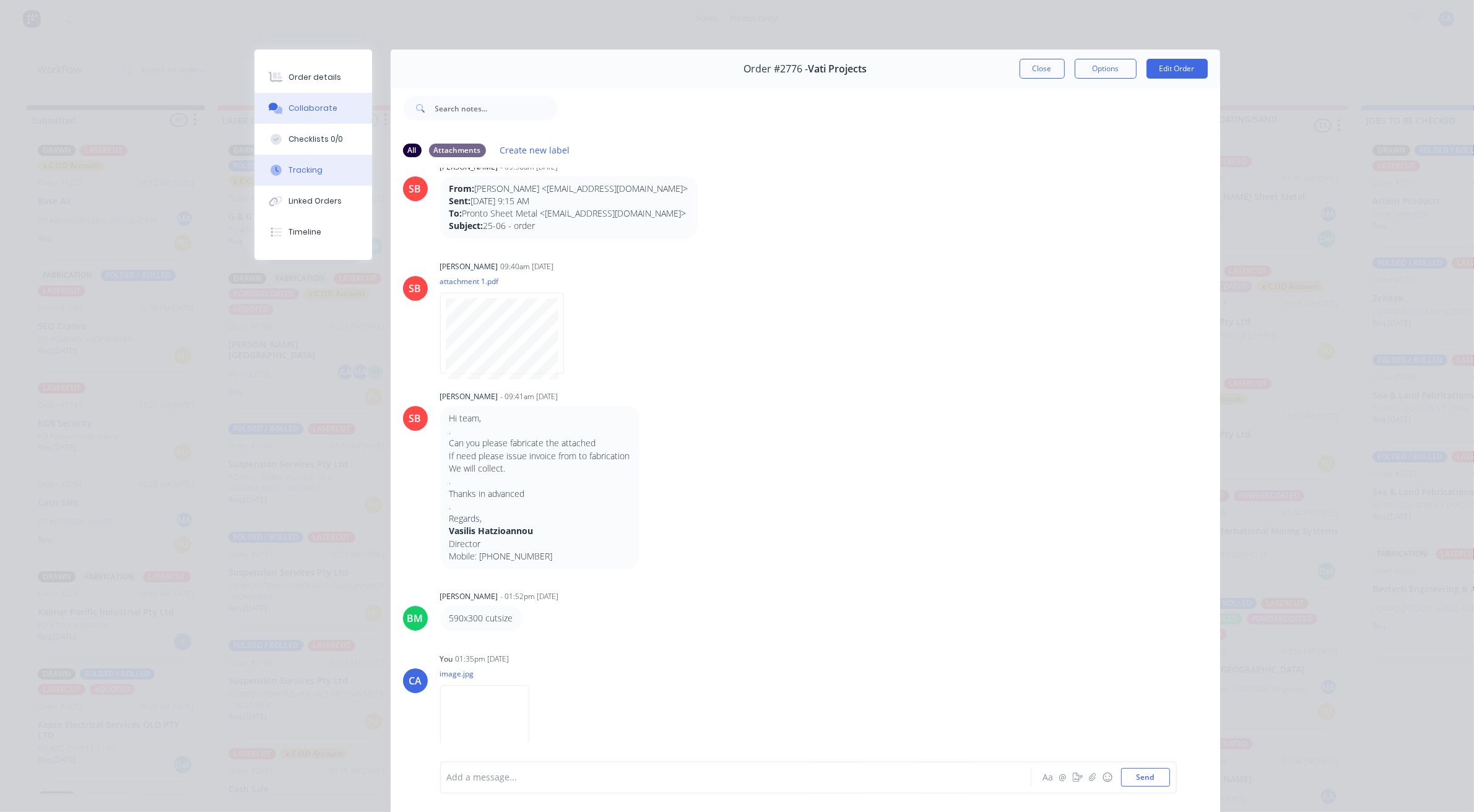
click at [313, 155] on button "Tracking" at bounding box center [313, 170] width 118 height 31
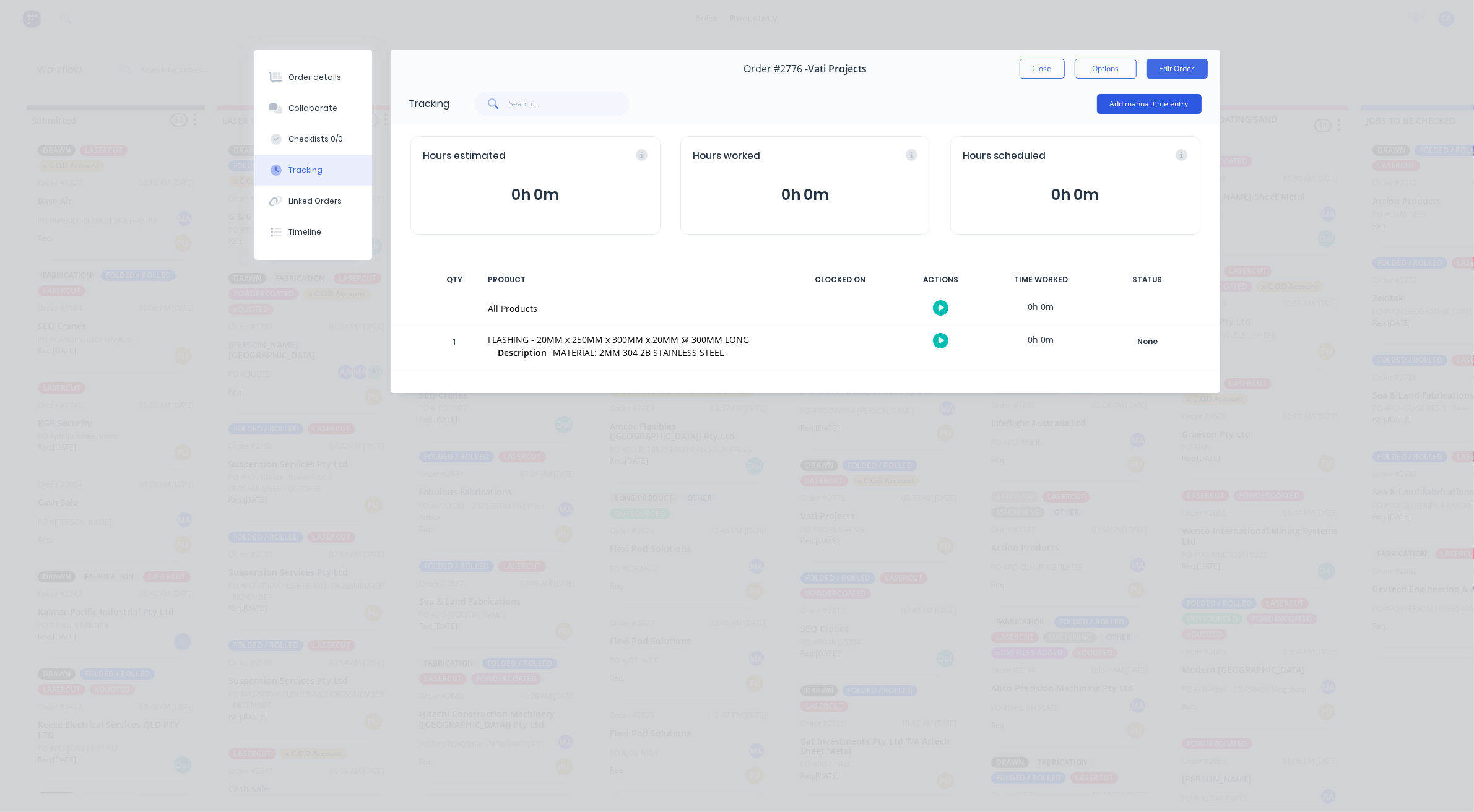
click at [1198, 96] on button "Add manual time entry" at bounding box center [1149, 104] width 105 height 20
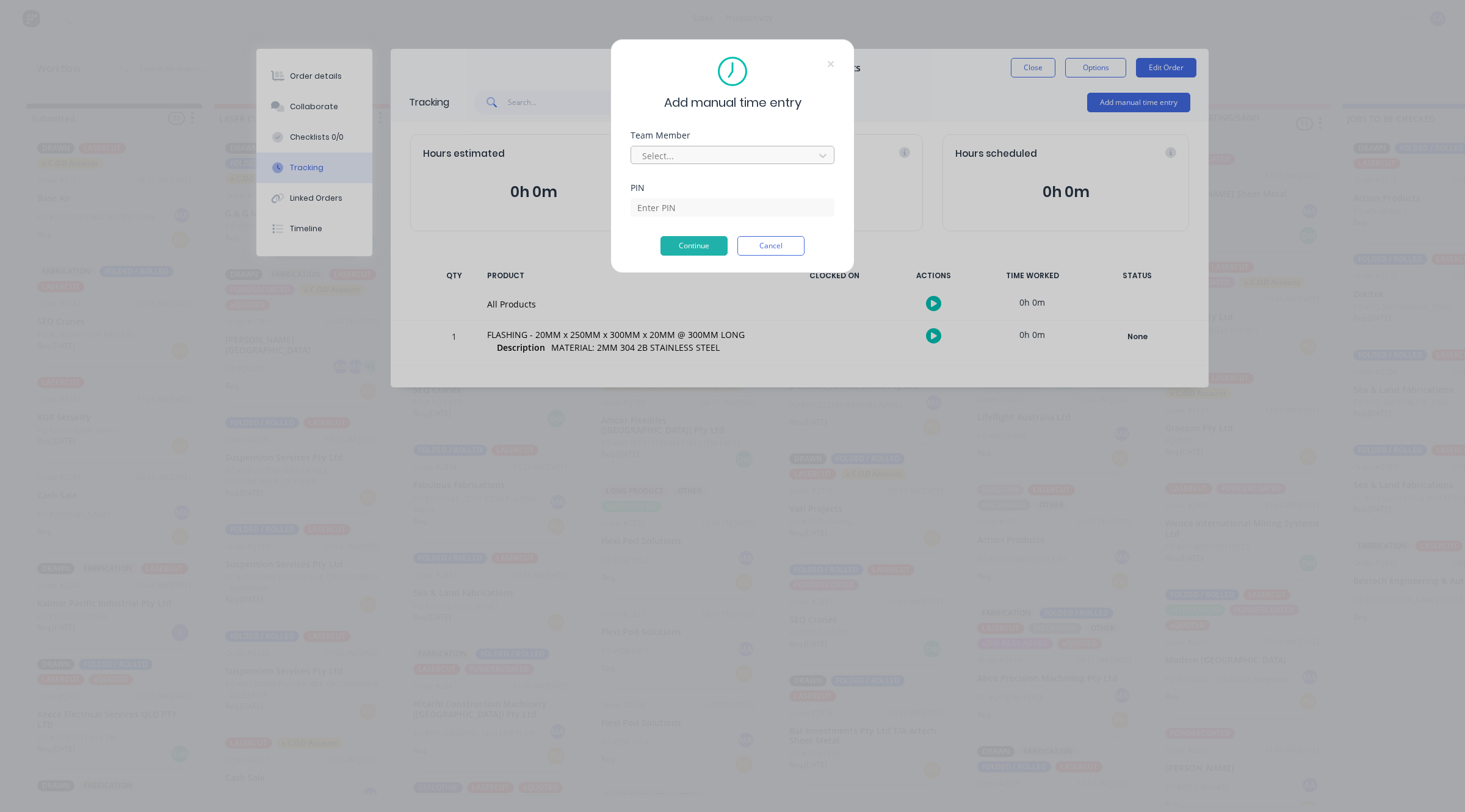
click at [719, 156] on div at bounding box center [724, 156] width 167 height 15
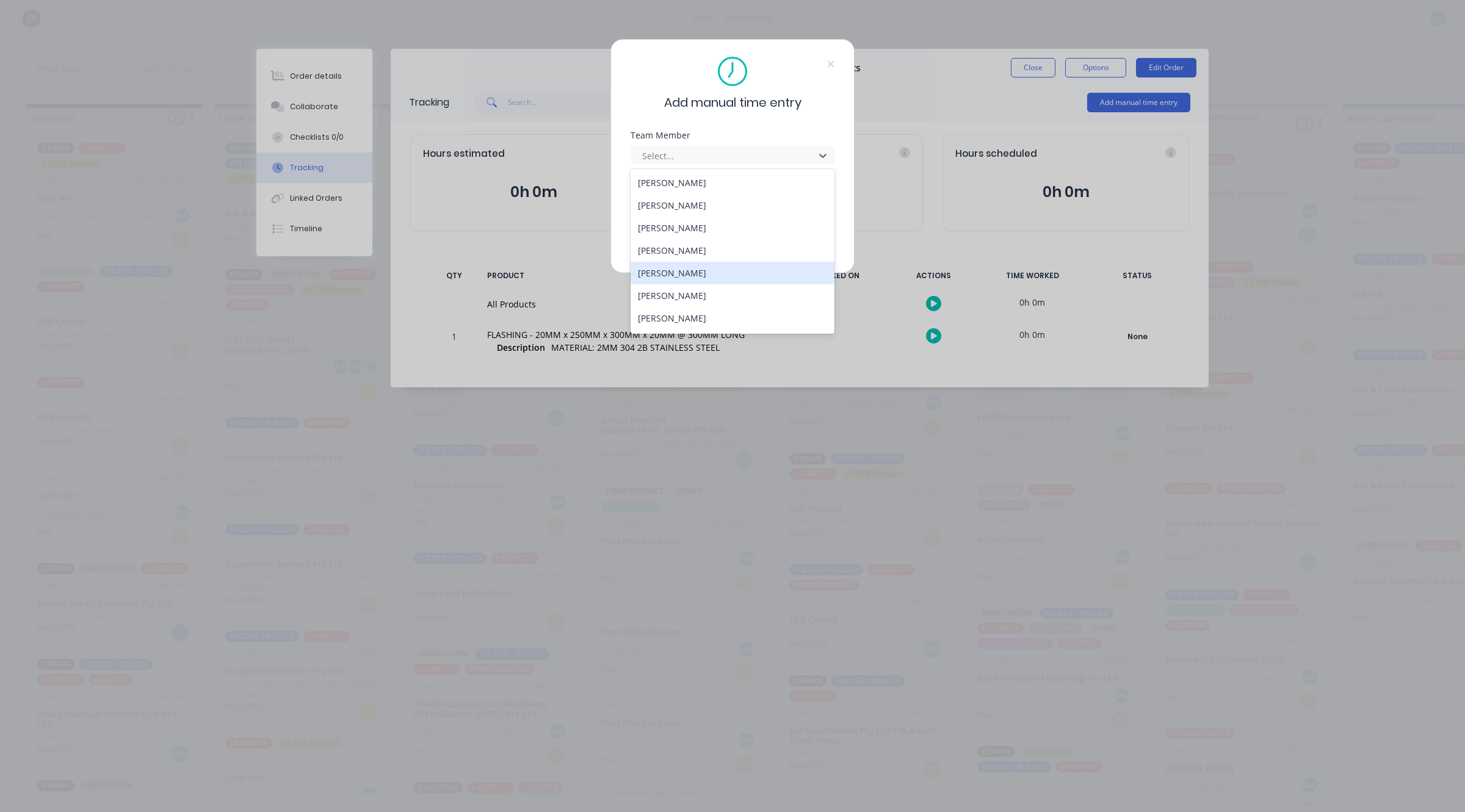
click at [678, 273] on div "Gerard Moller" at bounding box center [732, 273] width 204 height 23
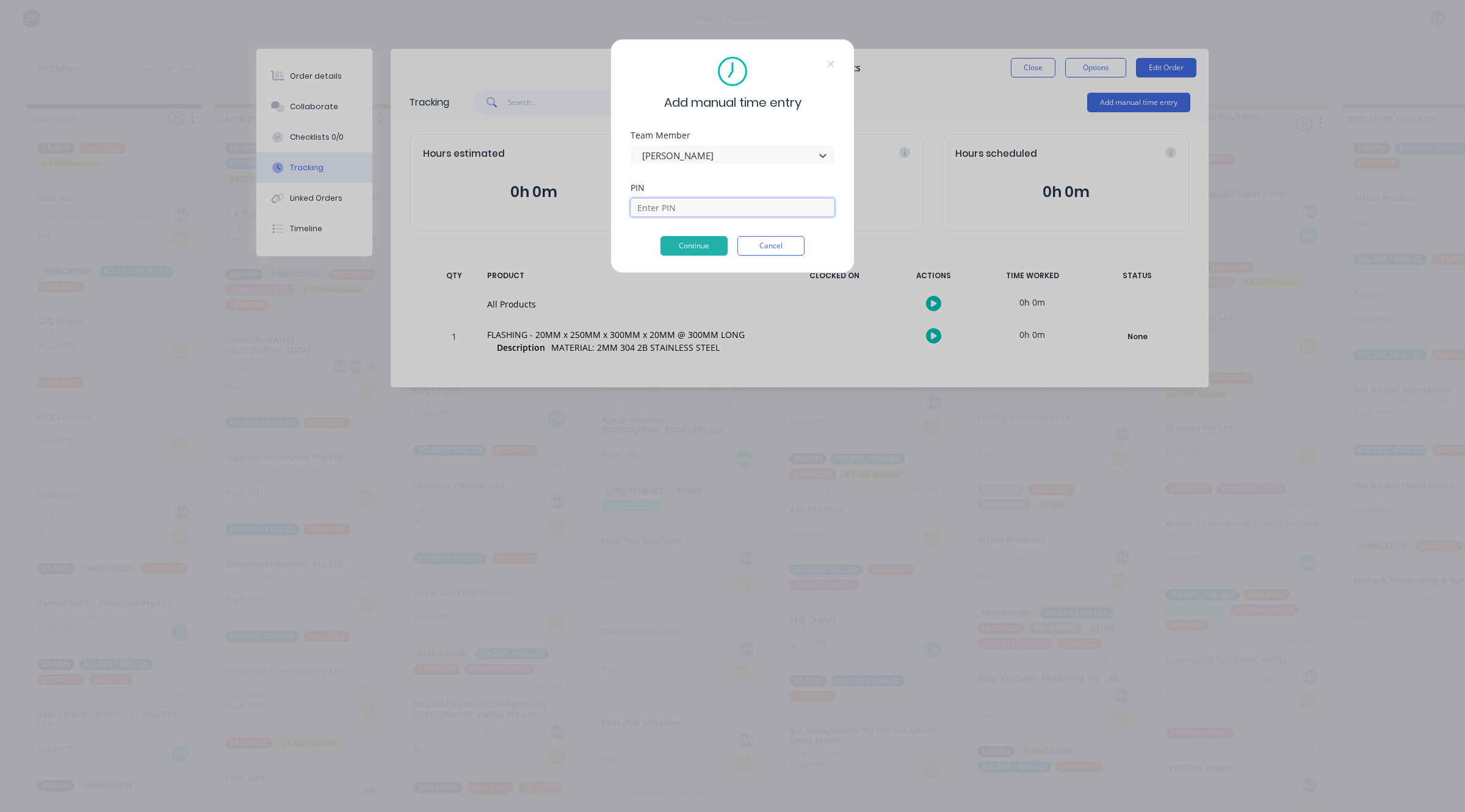
click at [670, 206] on input at bounding box center [732, 207] width 204 height 19
type input "3699"
click at [702, 242] on button "Continue" at bounding box center [694, 246] width 67 height 19
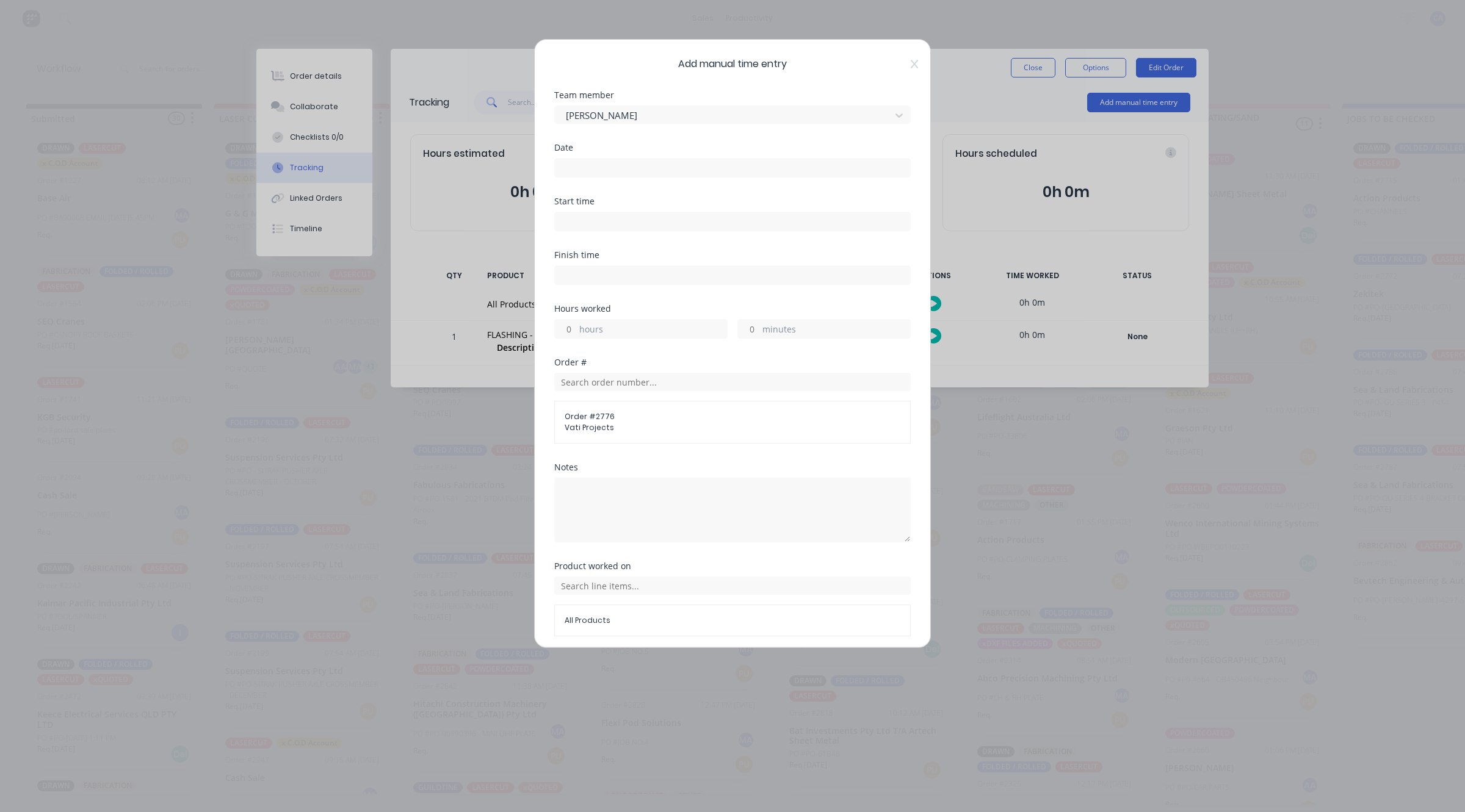
click at [594, 166] on input at bounding box center [732, 168] width 355 height 19
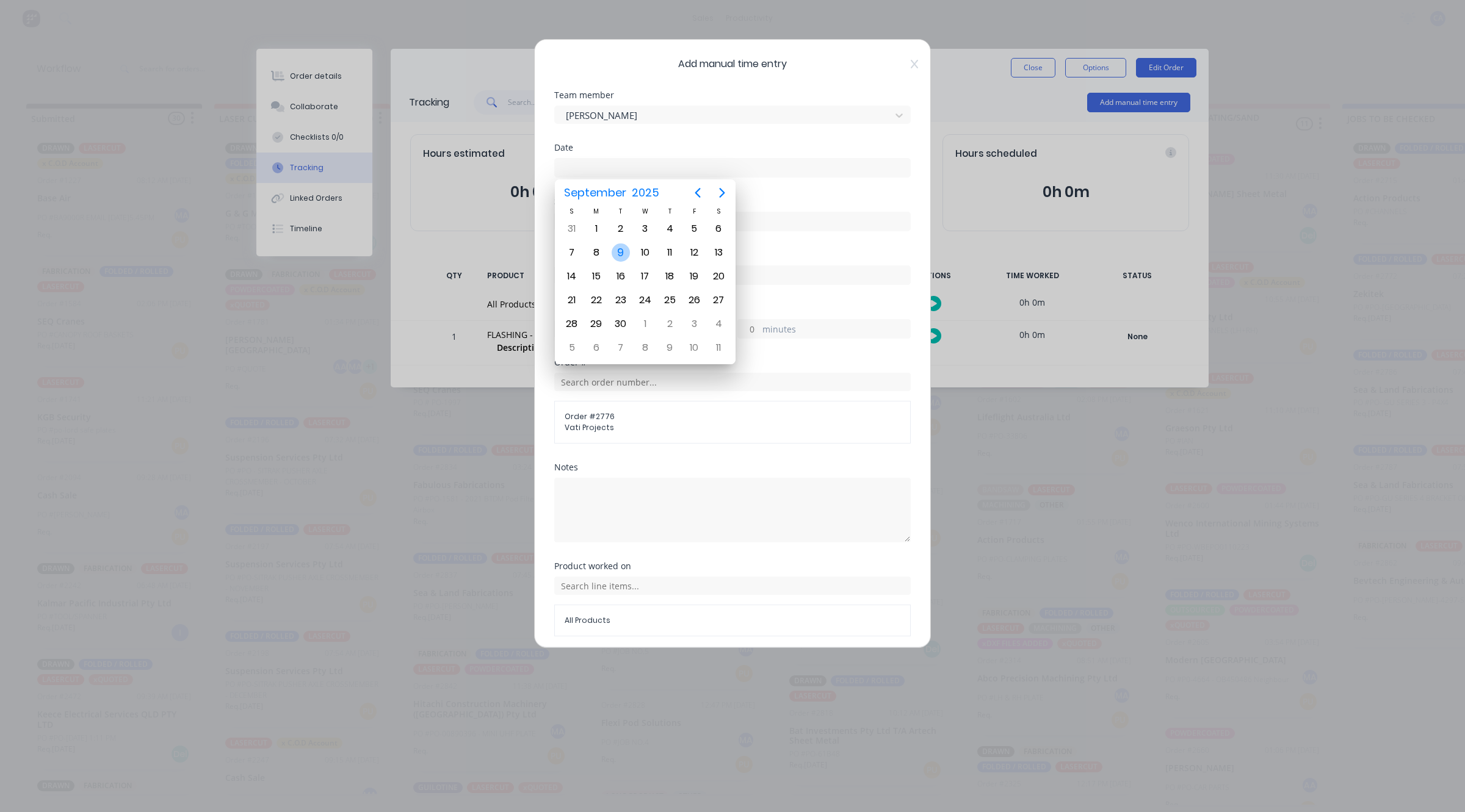
click at [616, 244] on div "9" at bounding box center [620, 252] width 19 height 19
type input "09/09/2025"
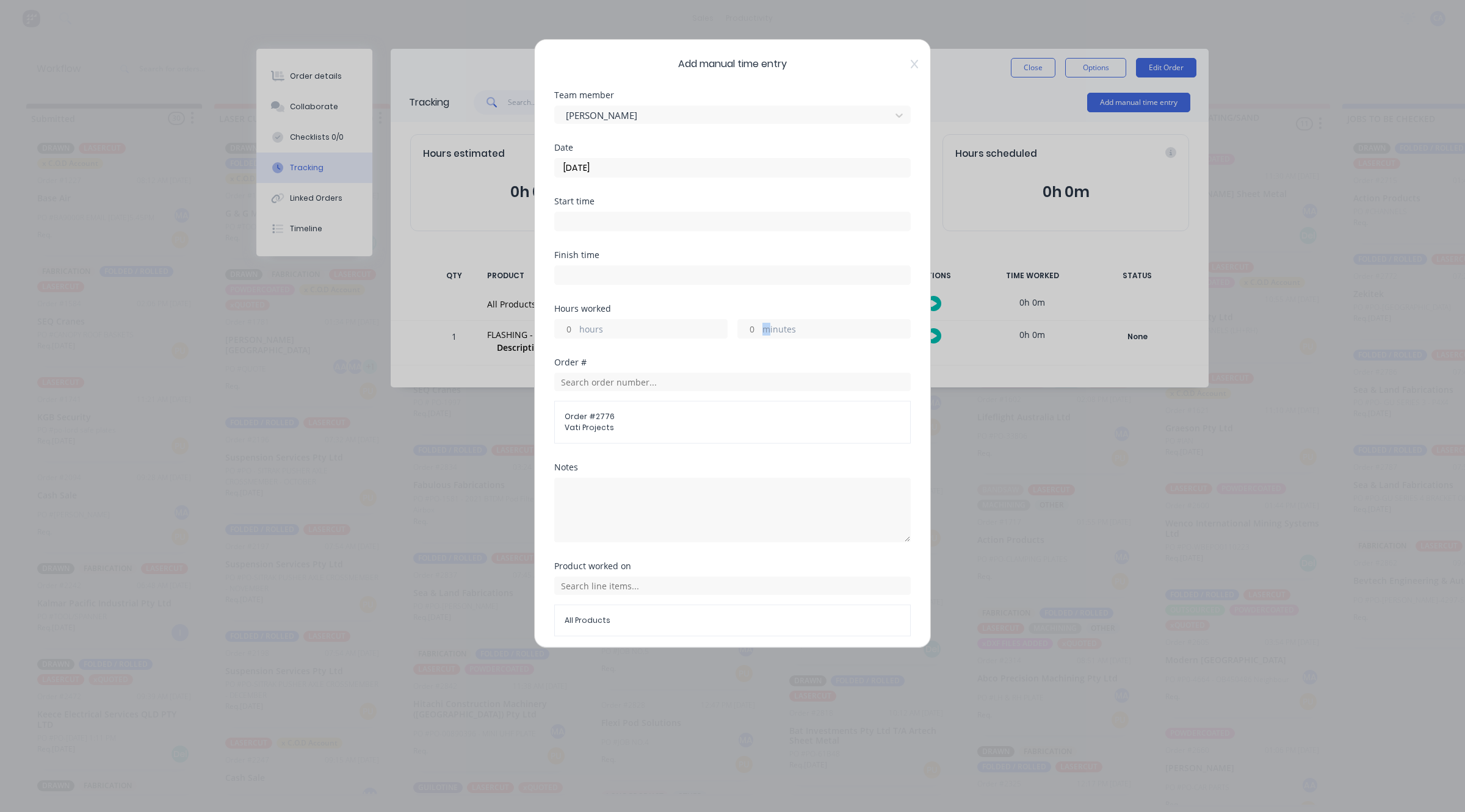
drag, startPoint x: 765, startPoint y: 335, endPoint x: 747, endPoint y: 330, distance: 18.7
click at [754, 332] on div "minutes" at bounding box center [824, 329] width 173 height 19
click at [746, 330] on input "minutes" at bounding box center [749, 329] width 21 height 19
type input "15"
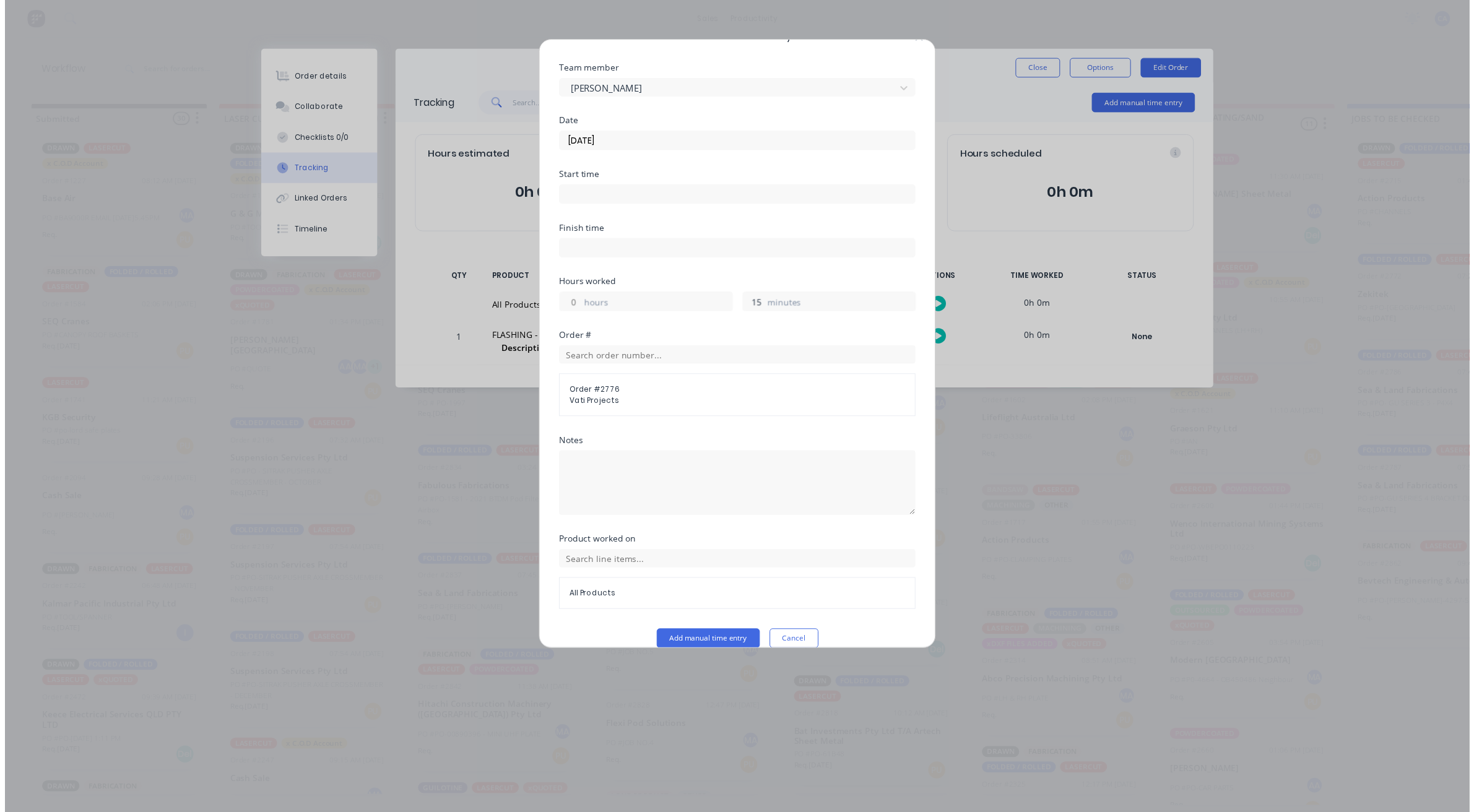
scroll to position [47, 0]
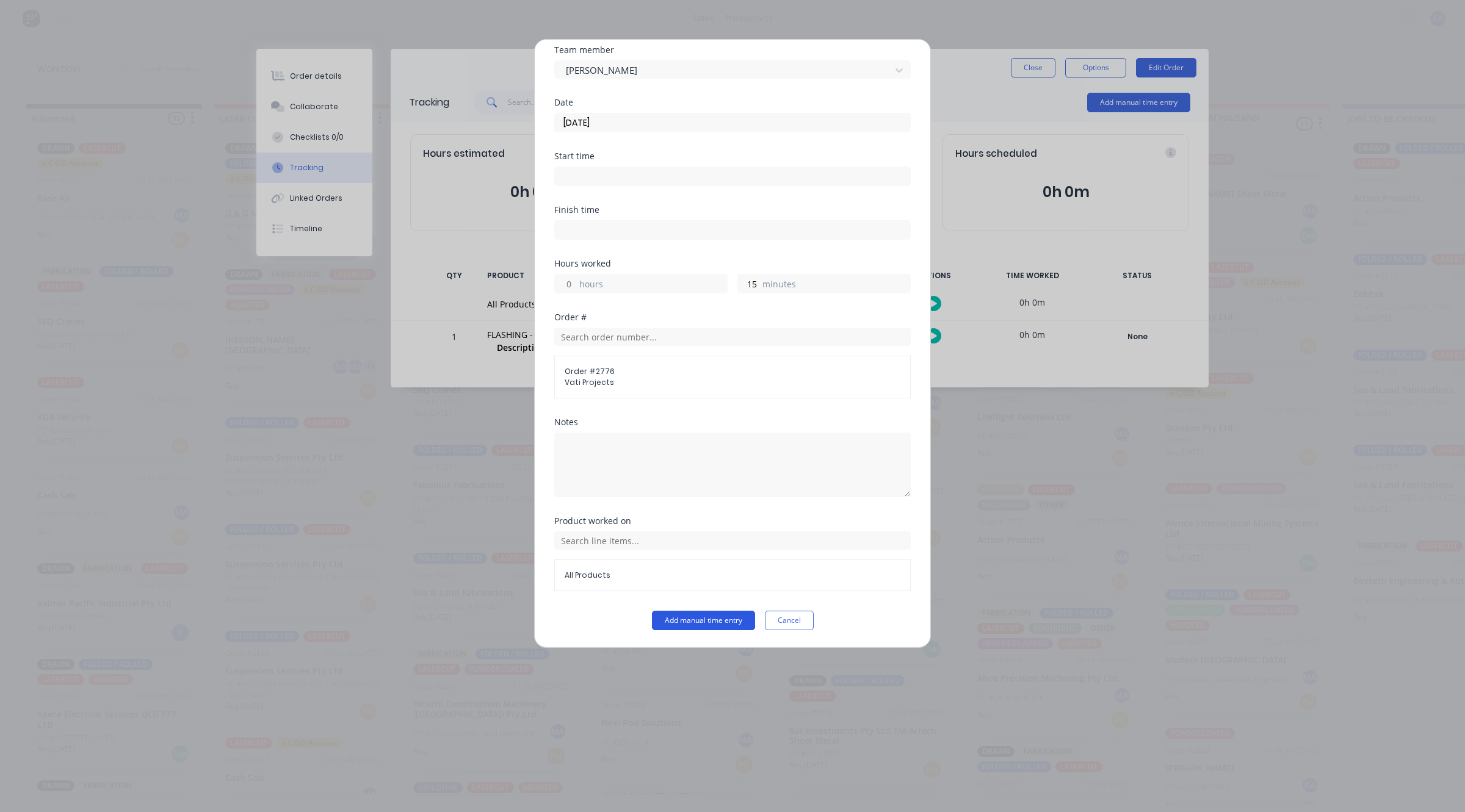
click at [717, 614] on button "Add manual time entry" at bounding box center [703, 621] width 103 height 19
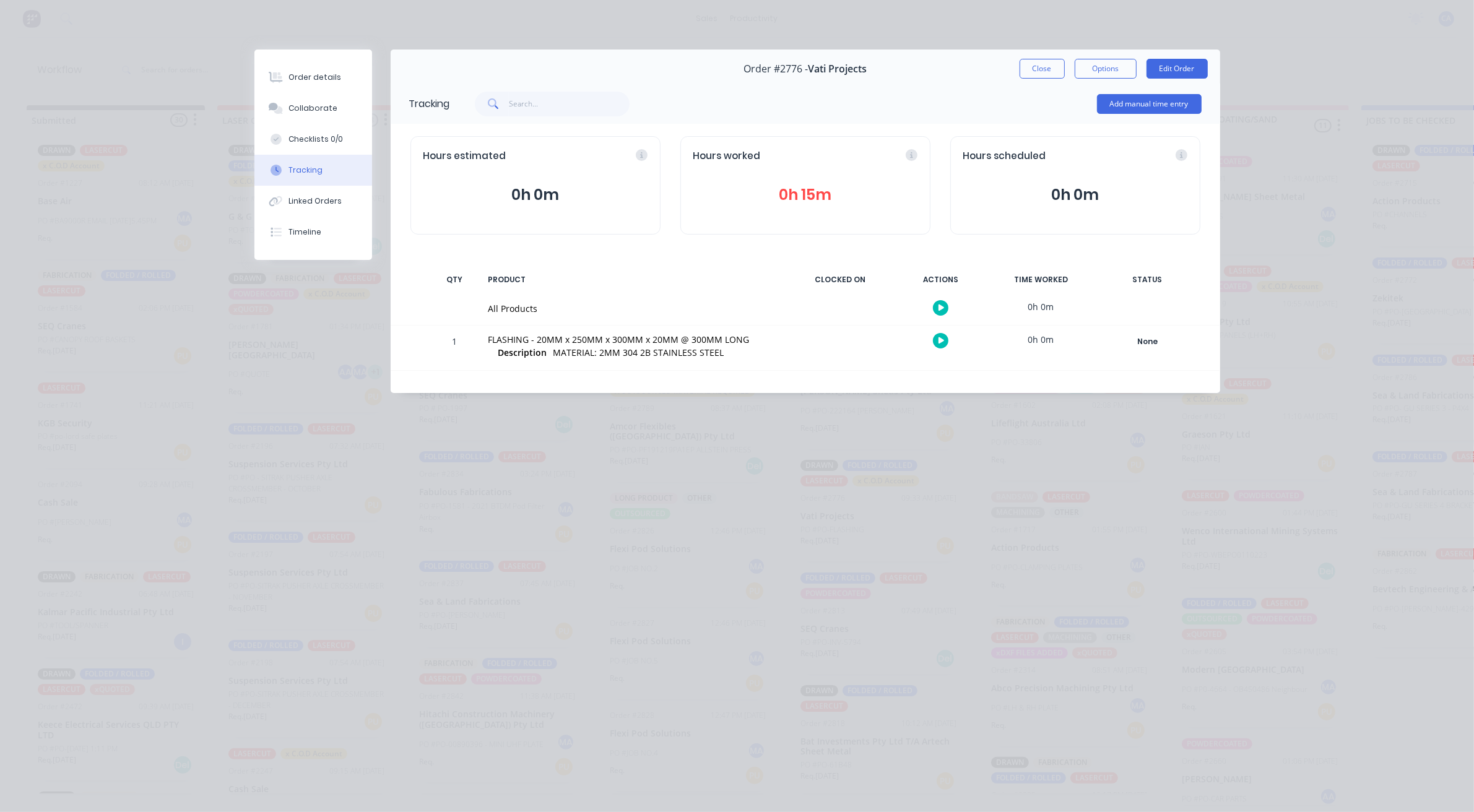
click at [1050, 75] on button "Close" at bounding box center [1041, 69] width 45 height 20
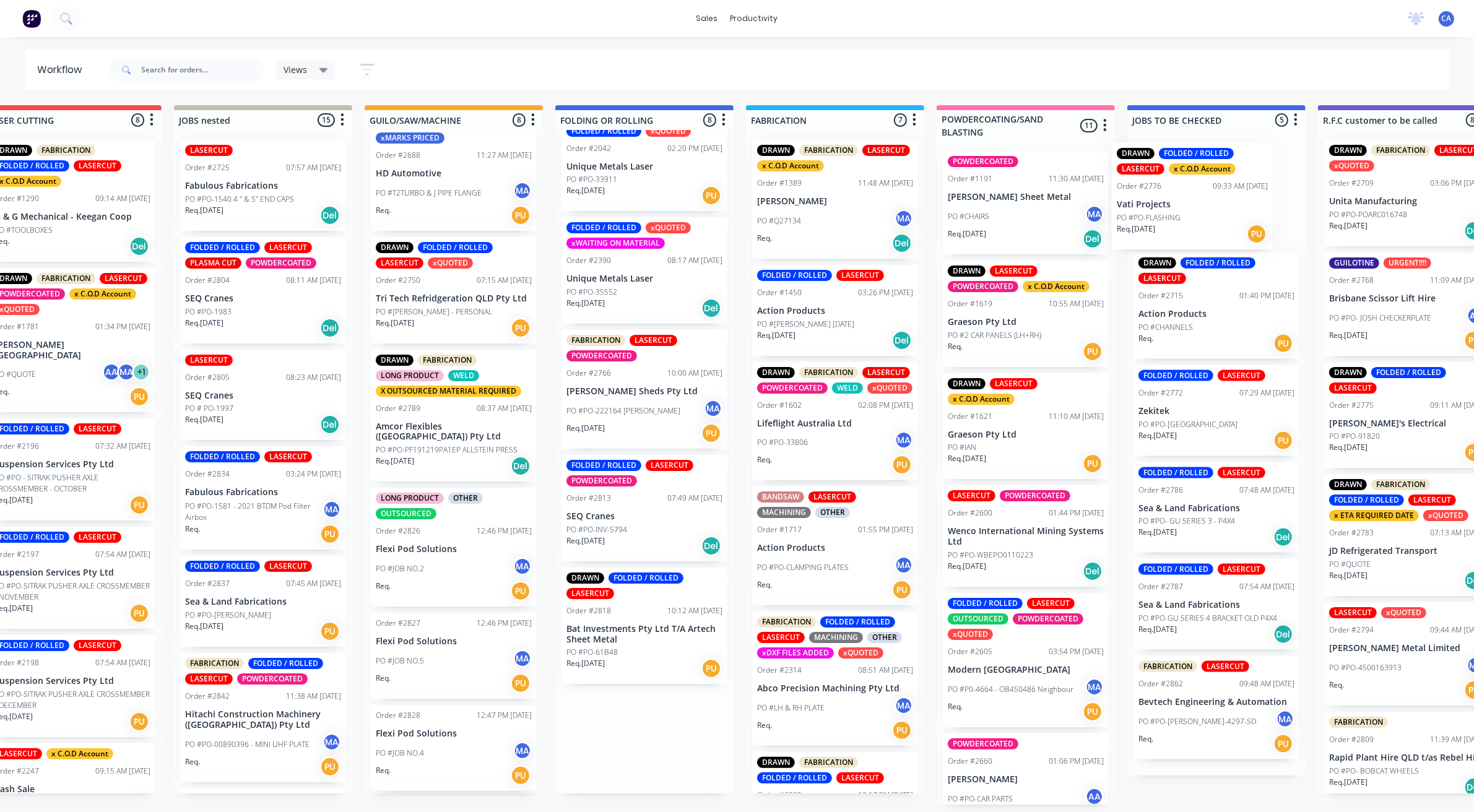
drag, startPoint x: 924, startPoint y: 490, endPoint x: 1164, endPoint y: 198, distance: 378.0
click at [1162, 202] on div "Submitted 30 Sort By Created date Required date Order number Customer name Most…" at bounding box center [1418, 455] width 3321 height 699
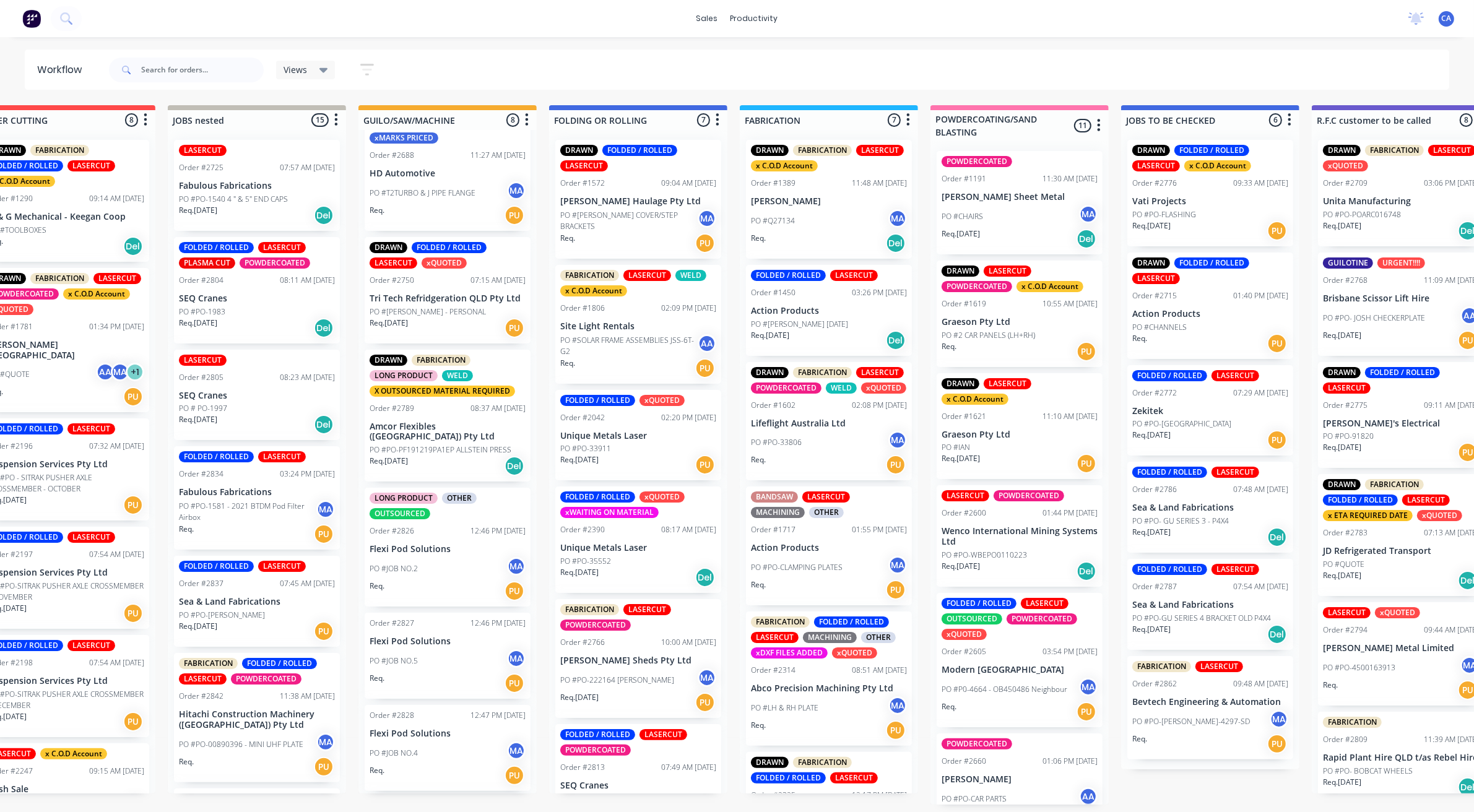
scroll to position [156, 0]
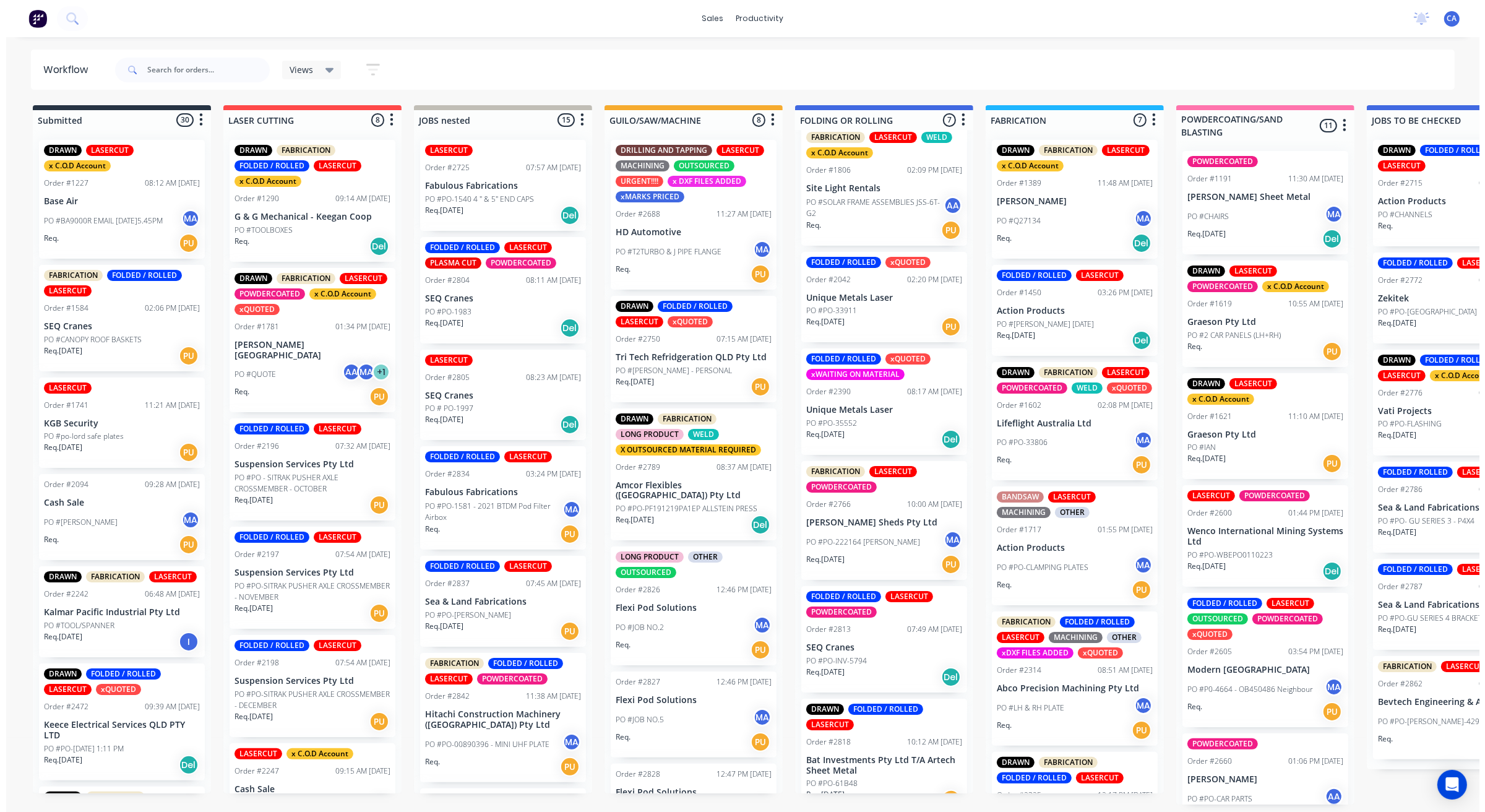
scroll to position [156, 0]
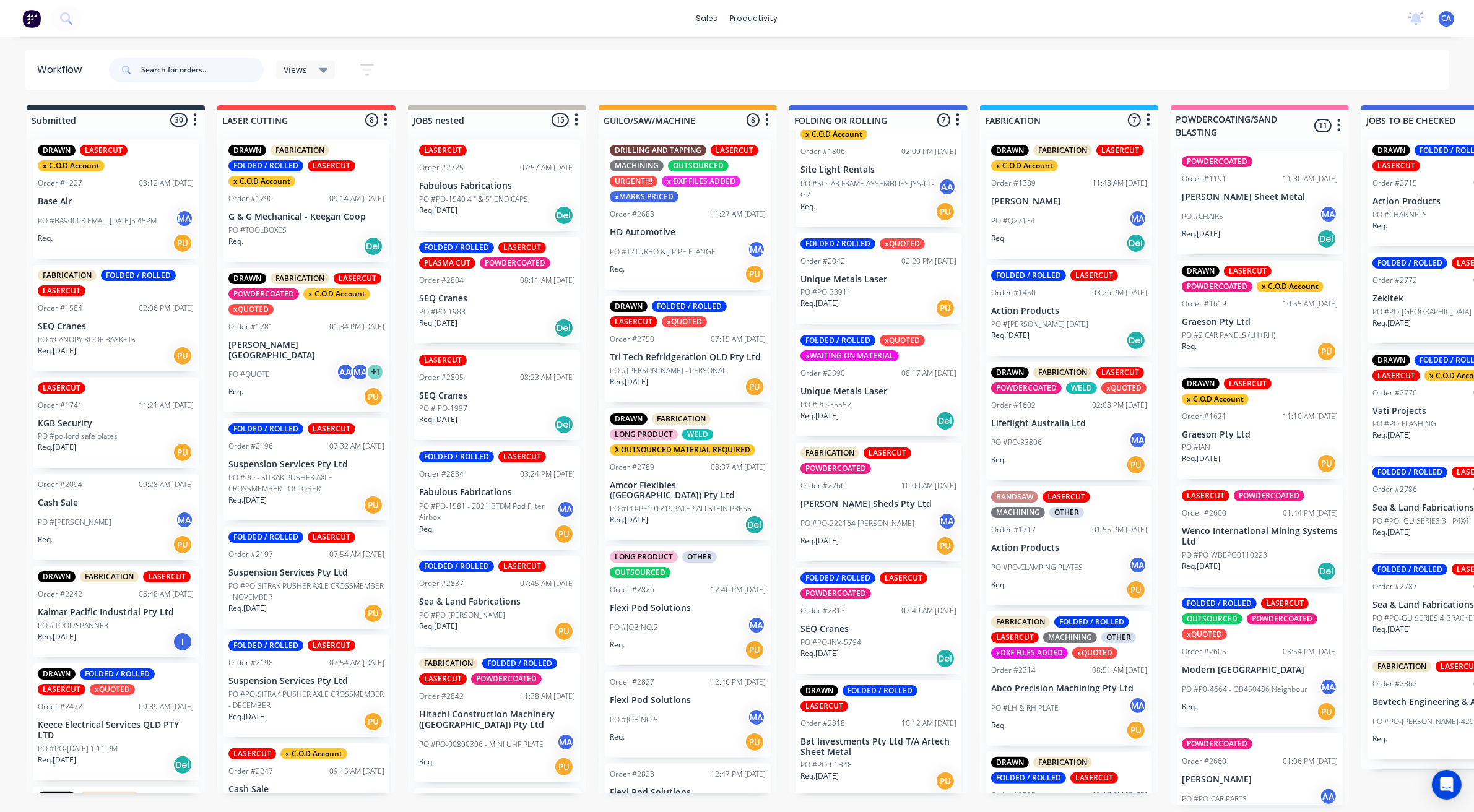
click at [181, 66] on input "text" at bounding box center [203, 70] width 123 height 25
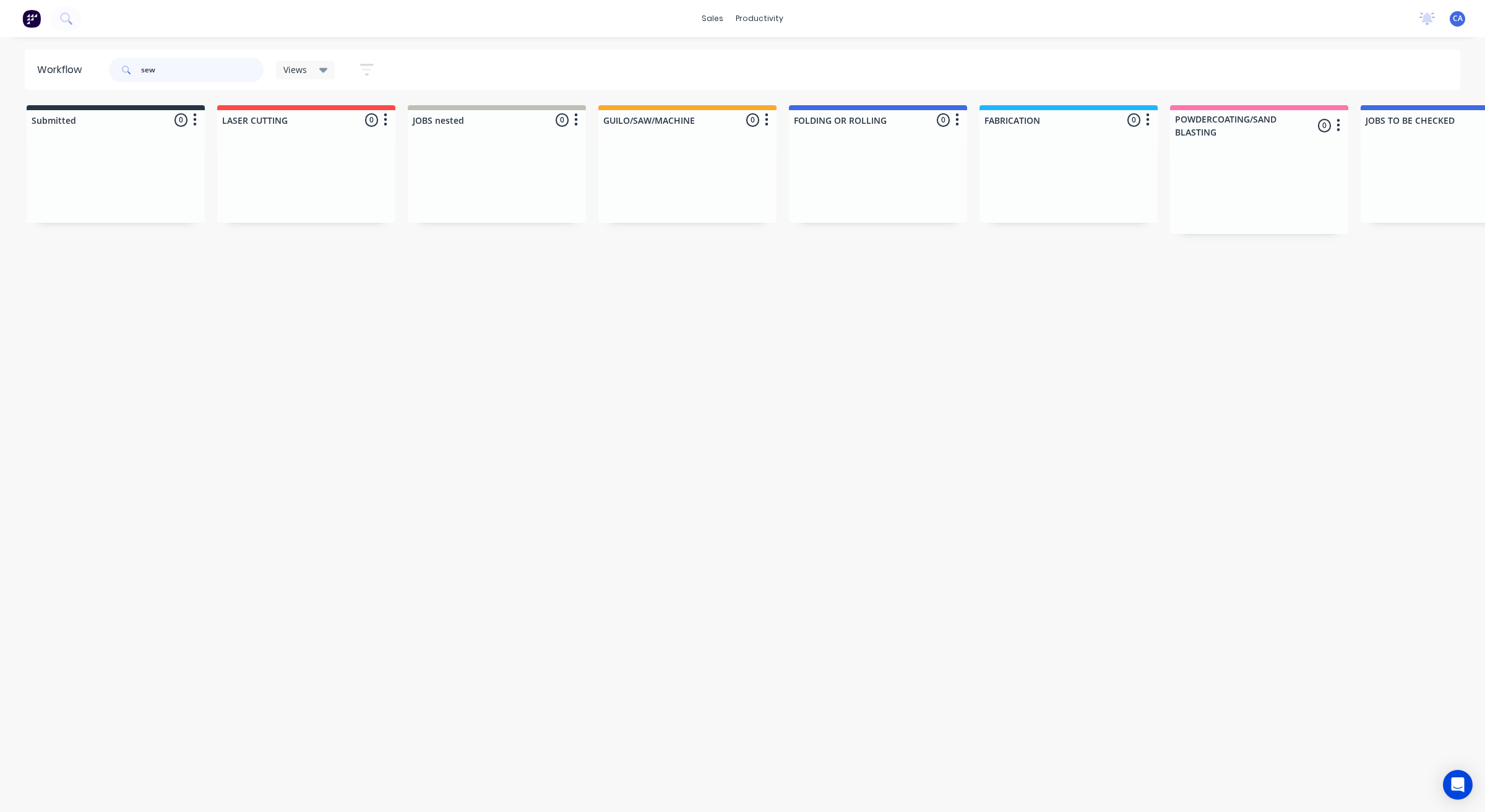
type input "sew"
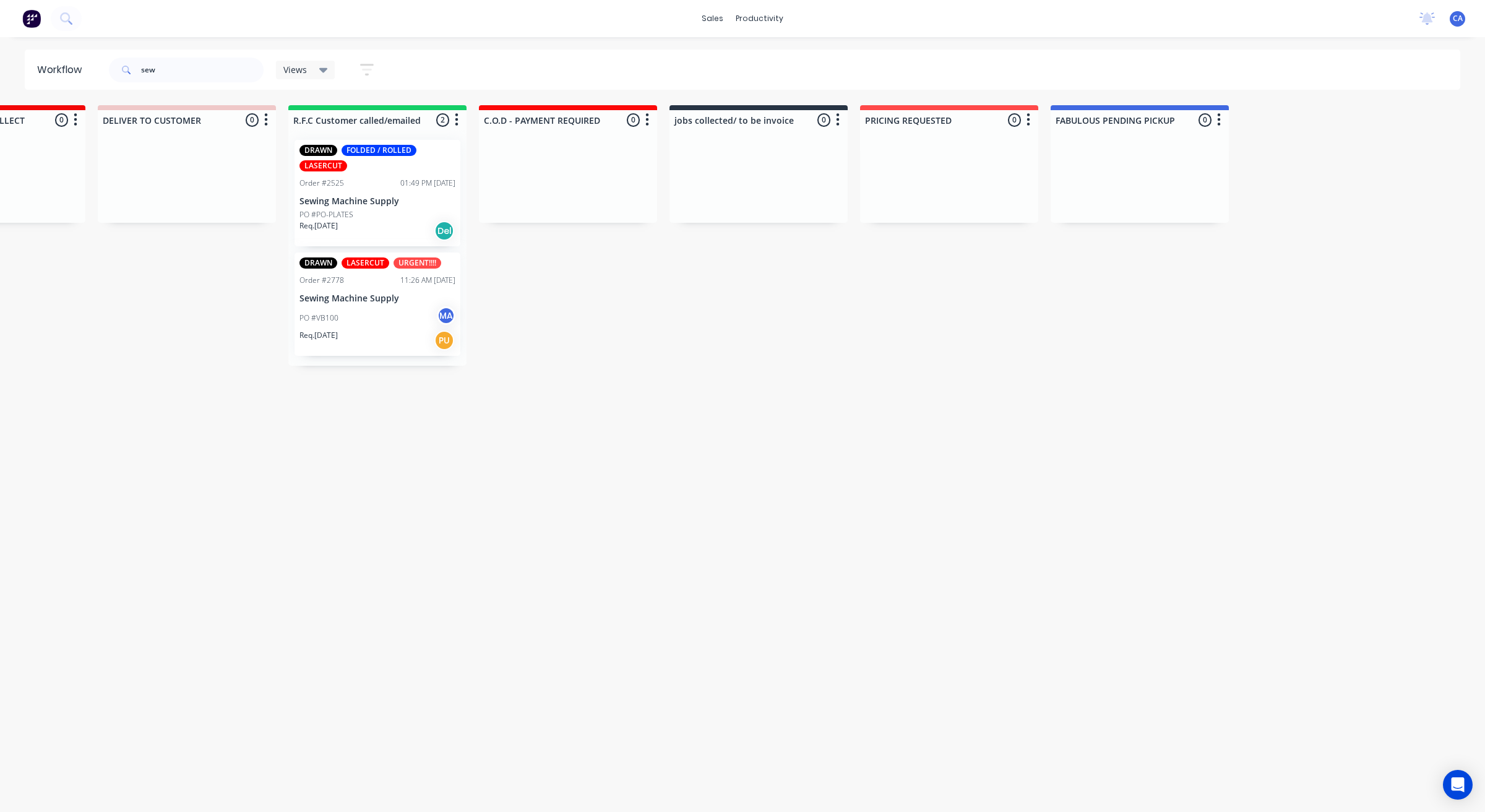
scroll to position [0, 0]
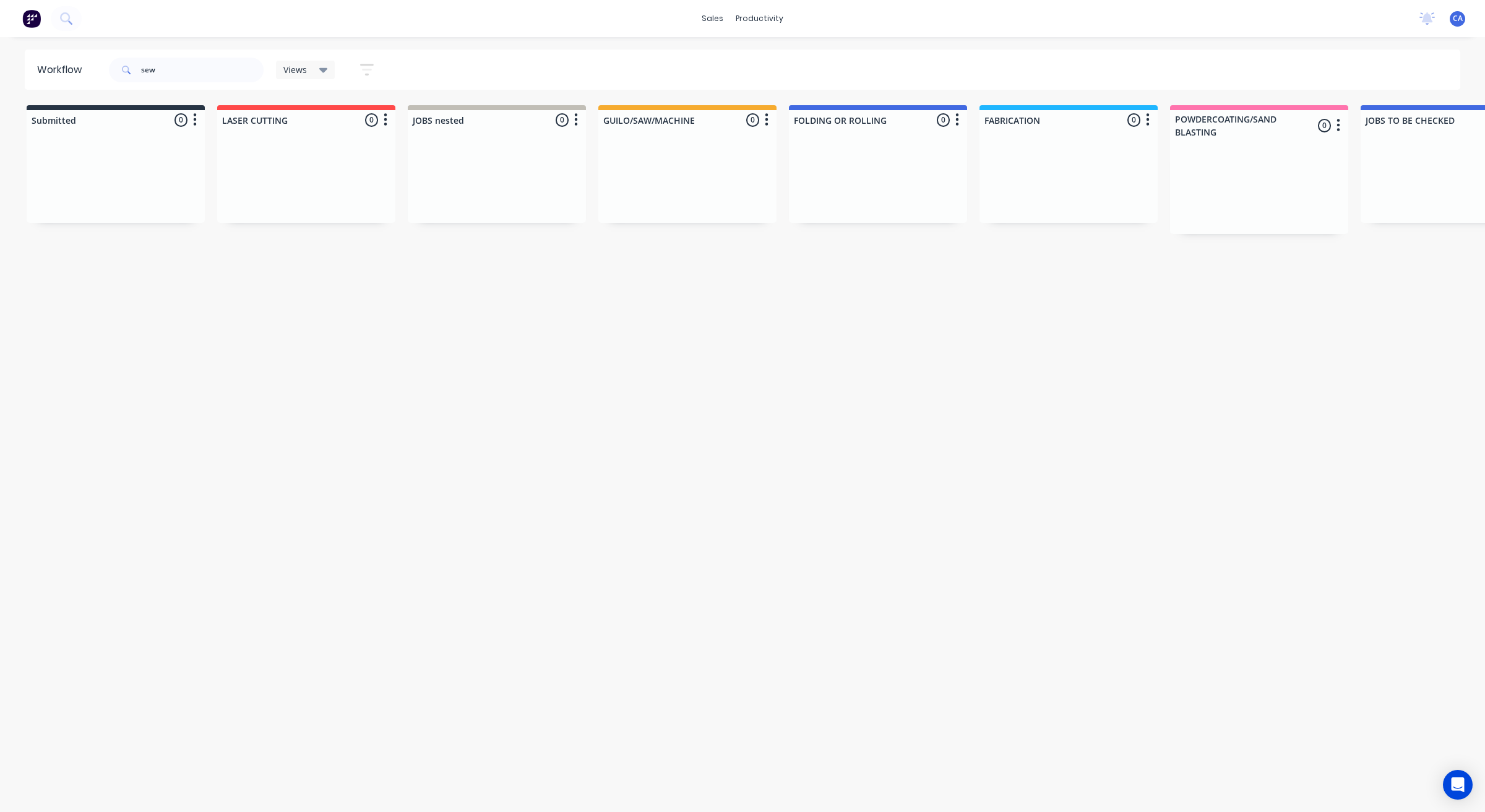
drag, startPoint x: 426, startPoint y: 441, endPoint x: 234, endPoint y: 423, distance: 192.8
